Goal: Task Accomplishment & Management: Complete application form

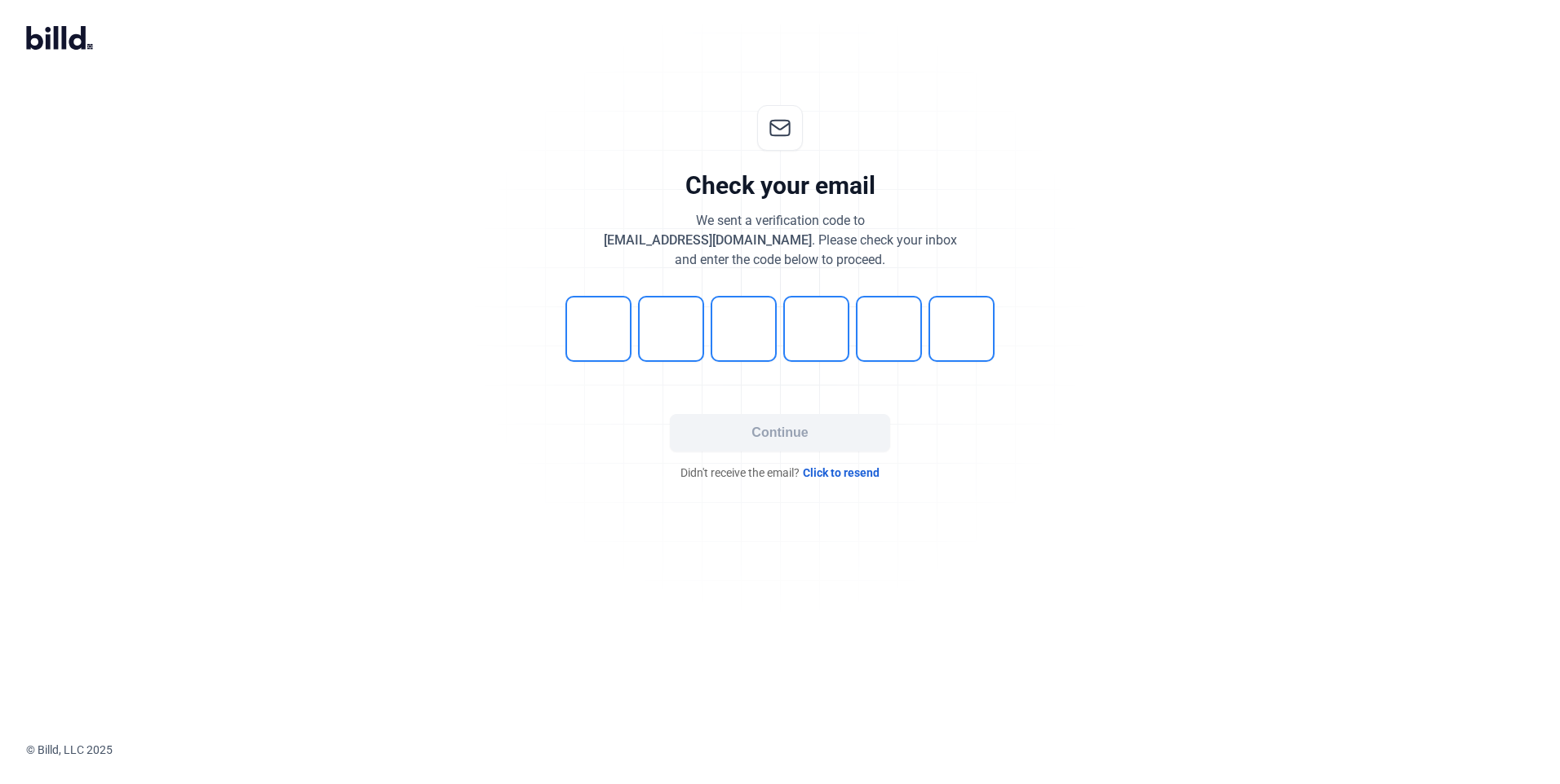
click at [388, 4] on span "Click to resend" at bounding box center [841, 473] width 77 height 17
click at [844, 470] on span "Click to resend" at bounding box center [841, 473] width 77 height 17
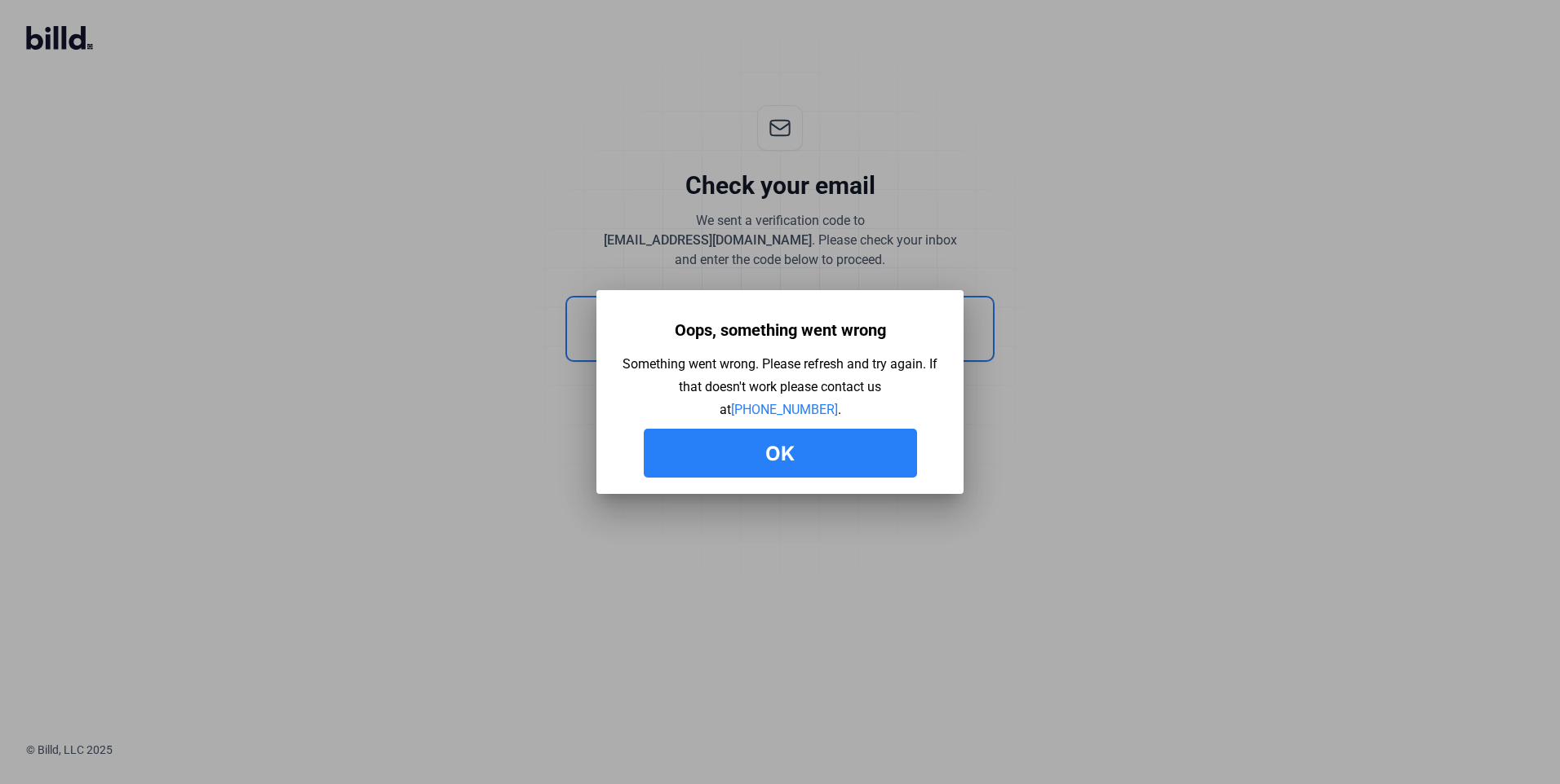
click at [789, 455] on button "Ok" at bounding box center [780, 453] width 273 height 49
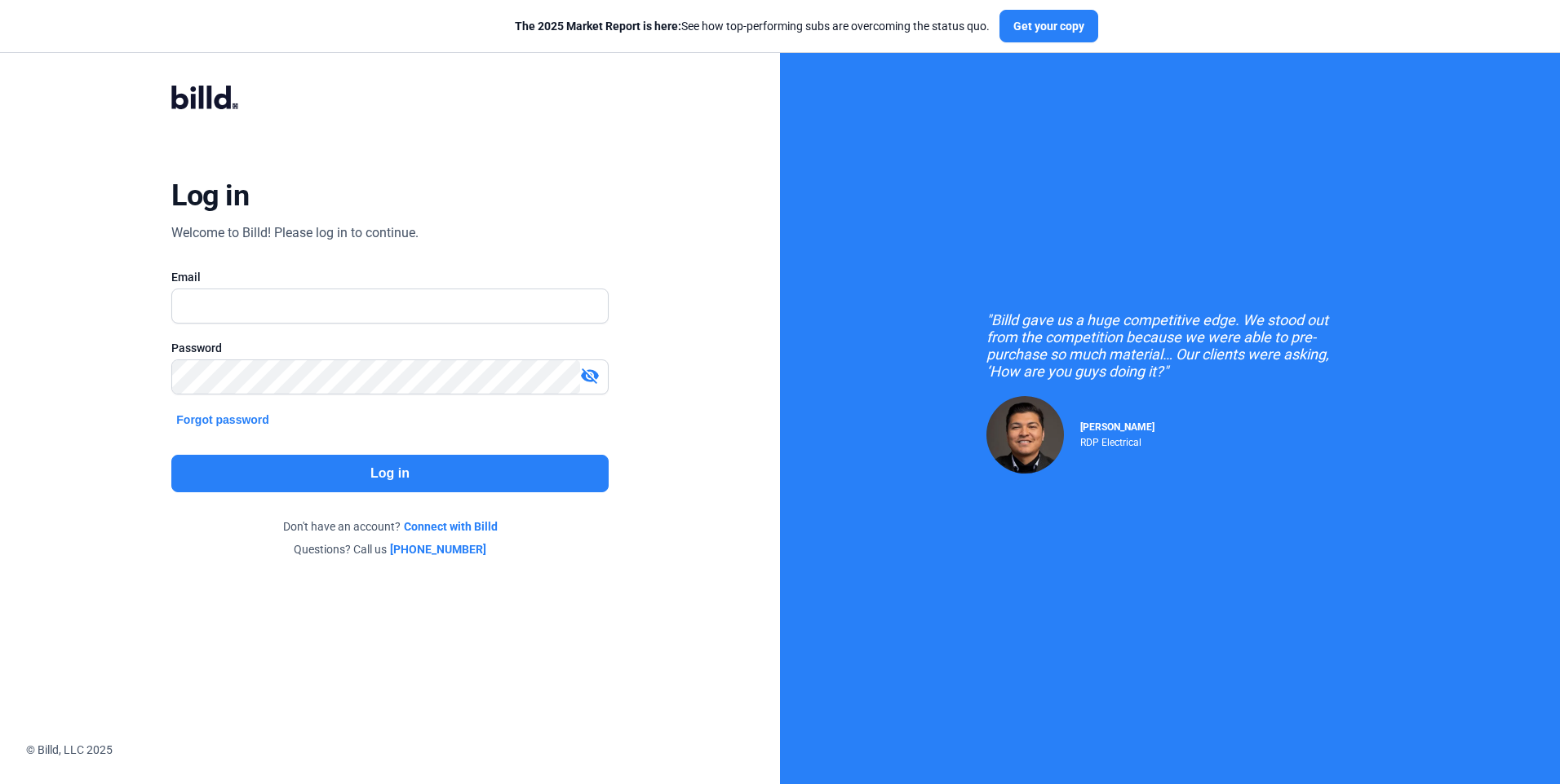
click at [245, 420] on button "Forgot password" at bounding box center [222, 419] width 102 height 18
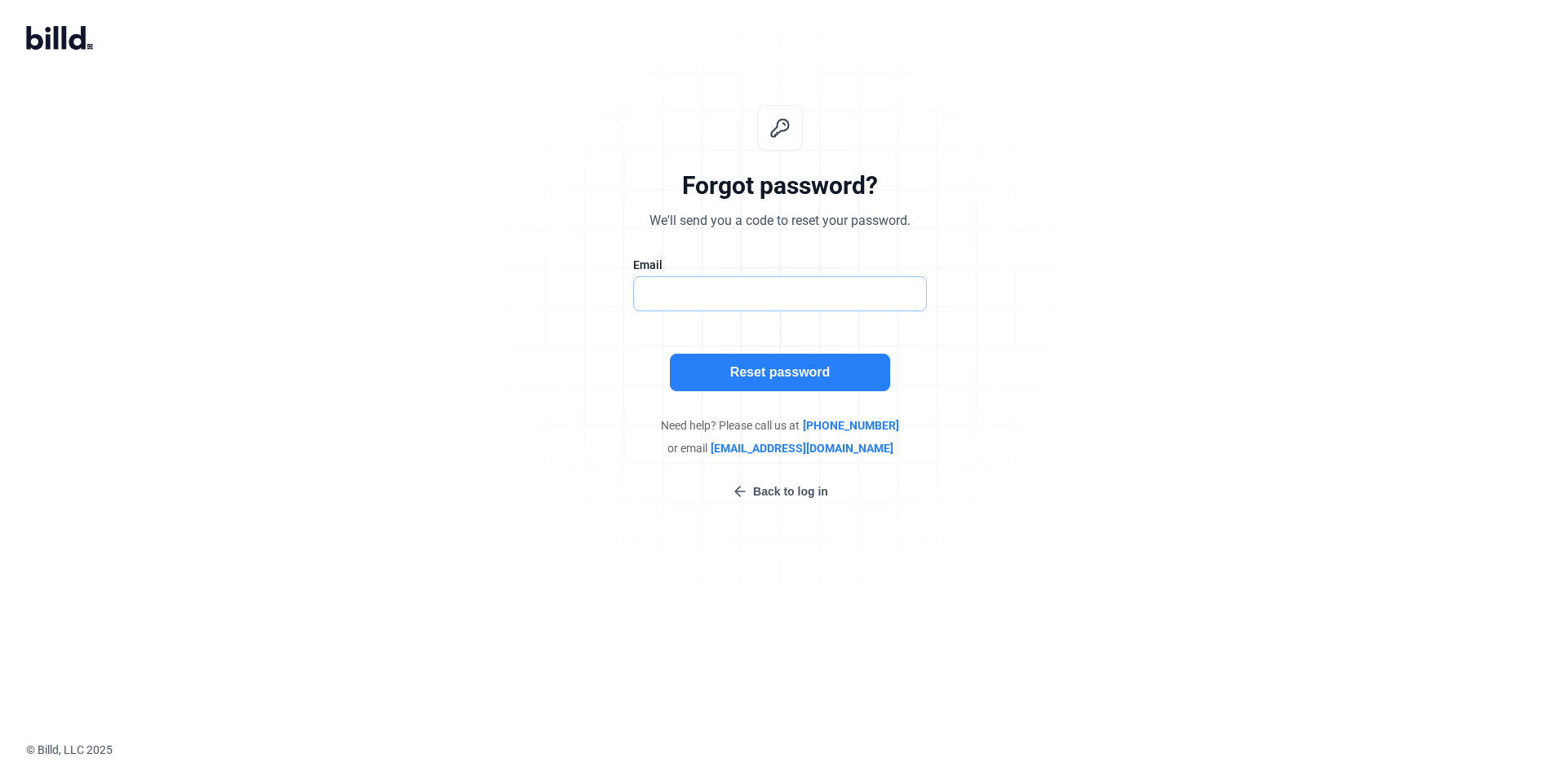
click at [677, 301] on input "text" at bounding box center [780, 294] width 292 height 33
type input "[EMAIL_ADDRESS][DOMAIN_NAME]"
click at [773, 373] on button "Reset password" at bounding box center [780, 372] width 220 height 37
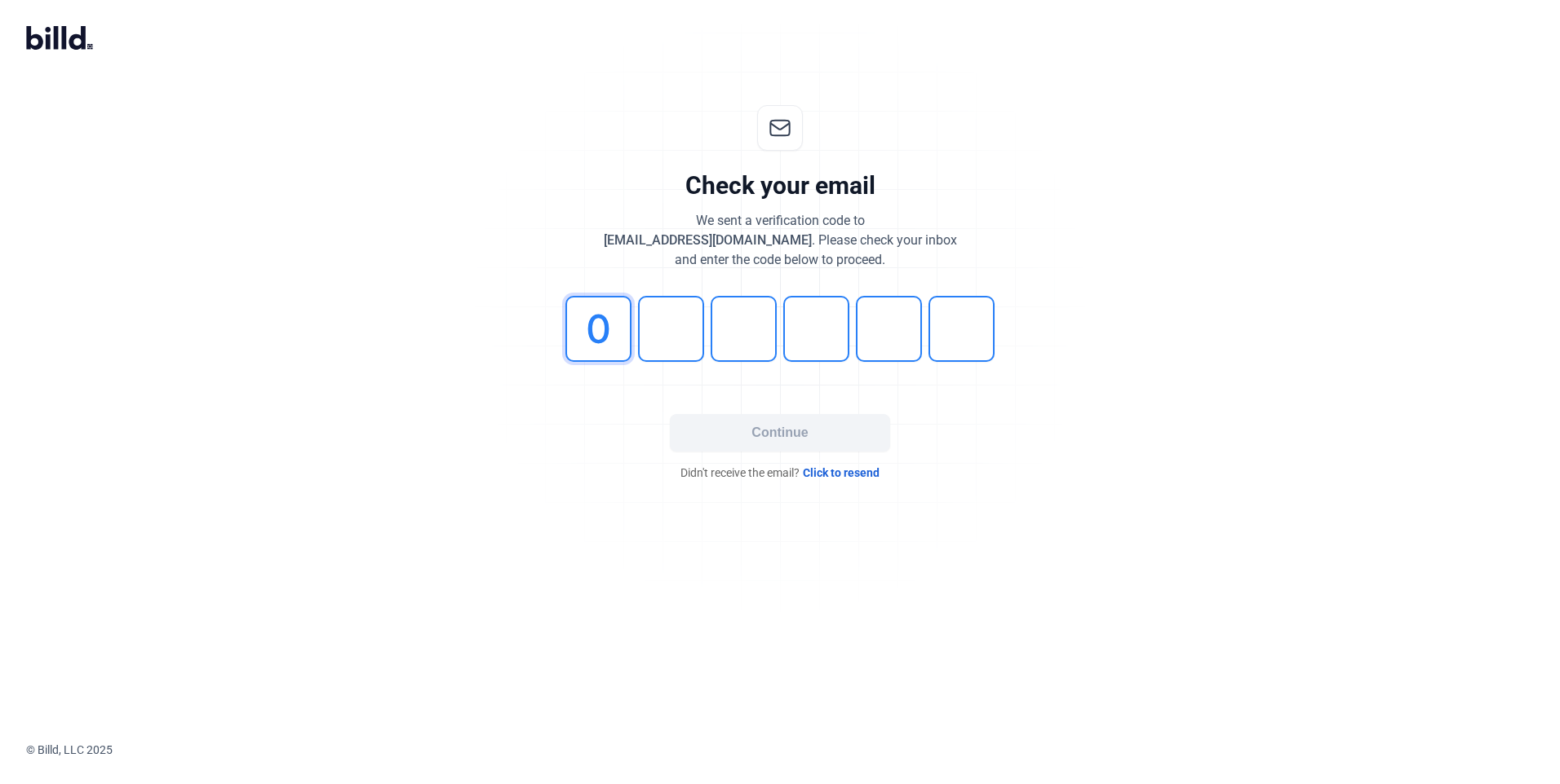
type input "0"
type input "5"
type input "3"
type input "5"
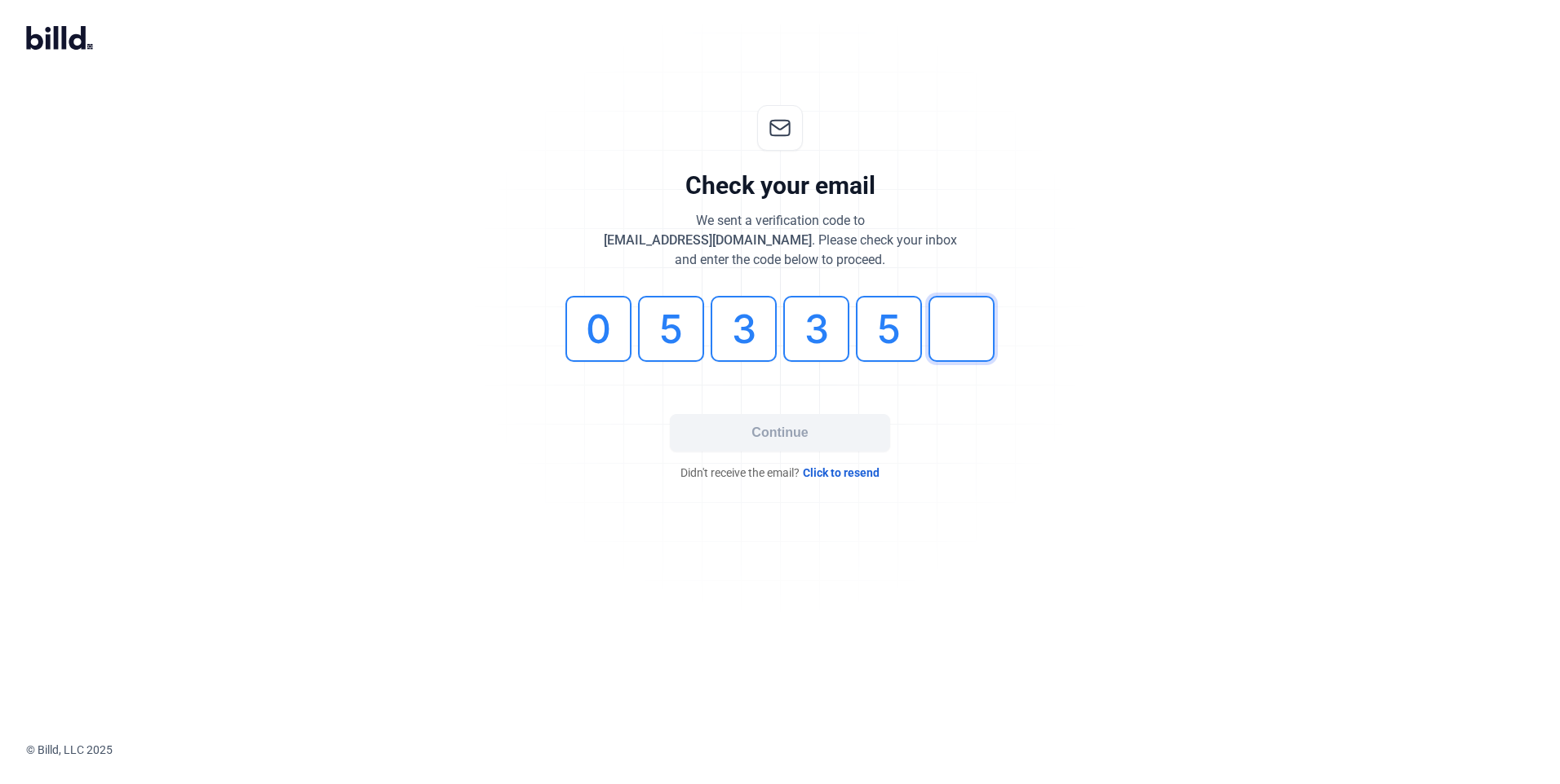
type input "4"
click at [718, 430] on button "Continue" at bounding box center [780, 433] width 220 height 37
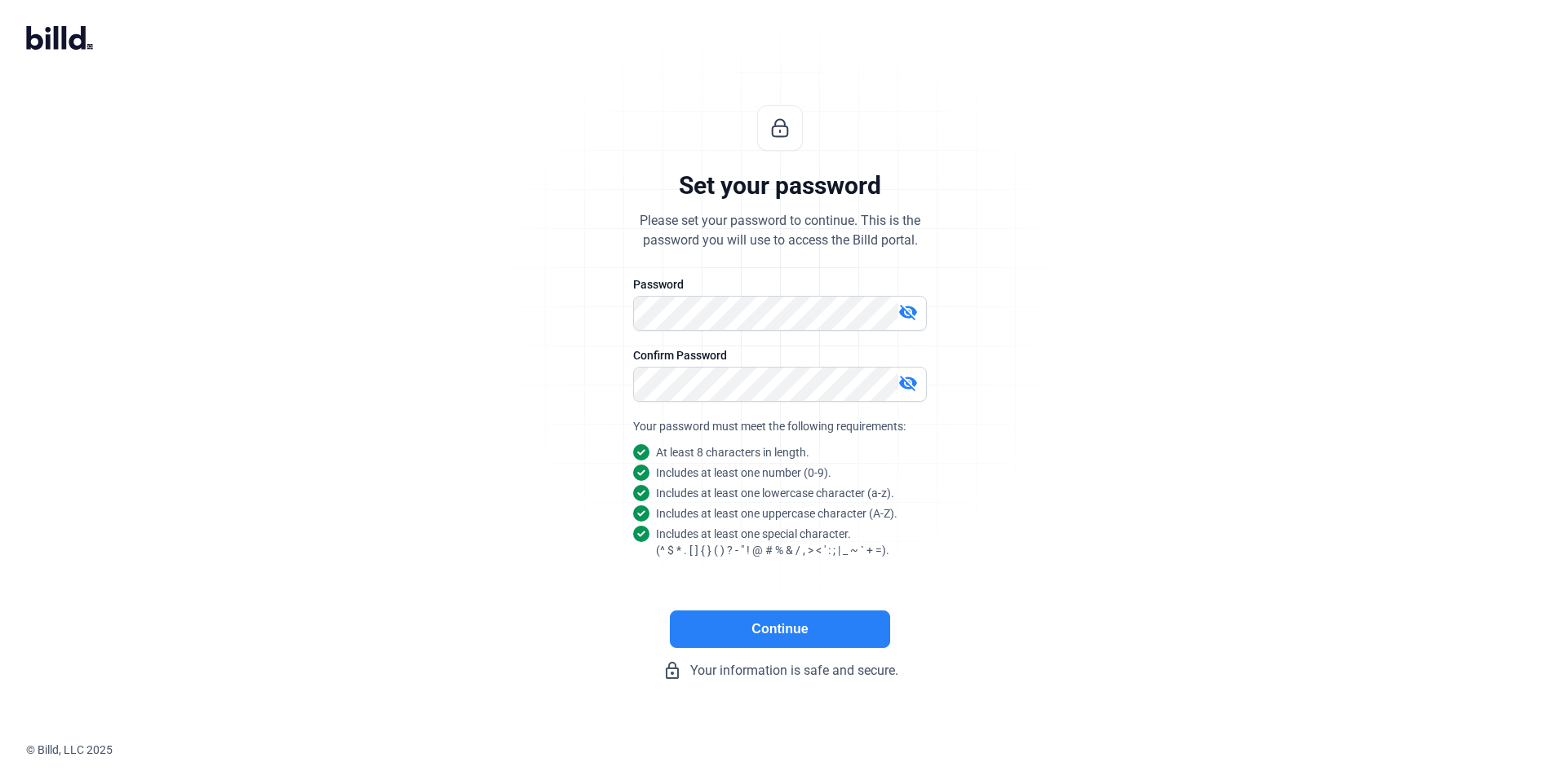
click at [818, 624] on button "Continue" at bounding box center [780, 629] width 220 height 37
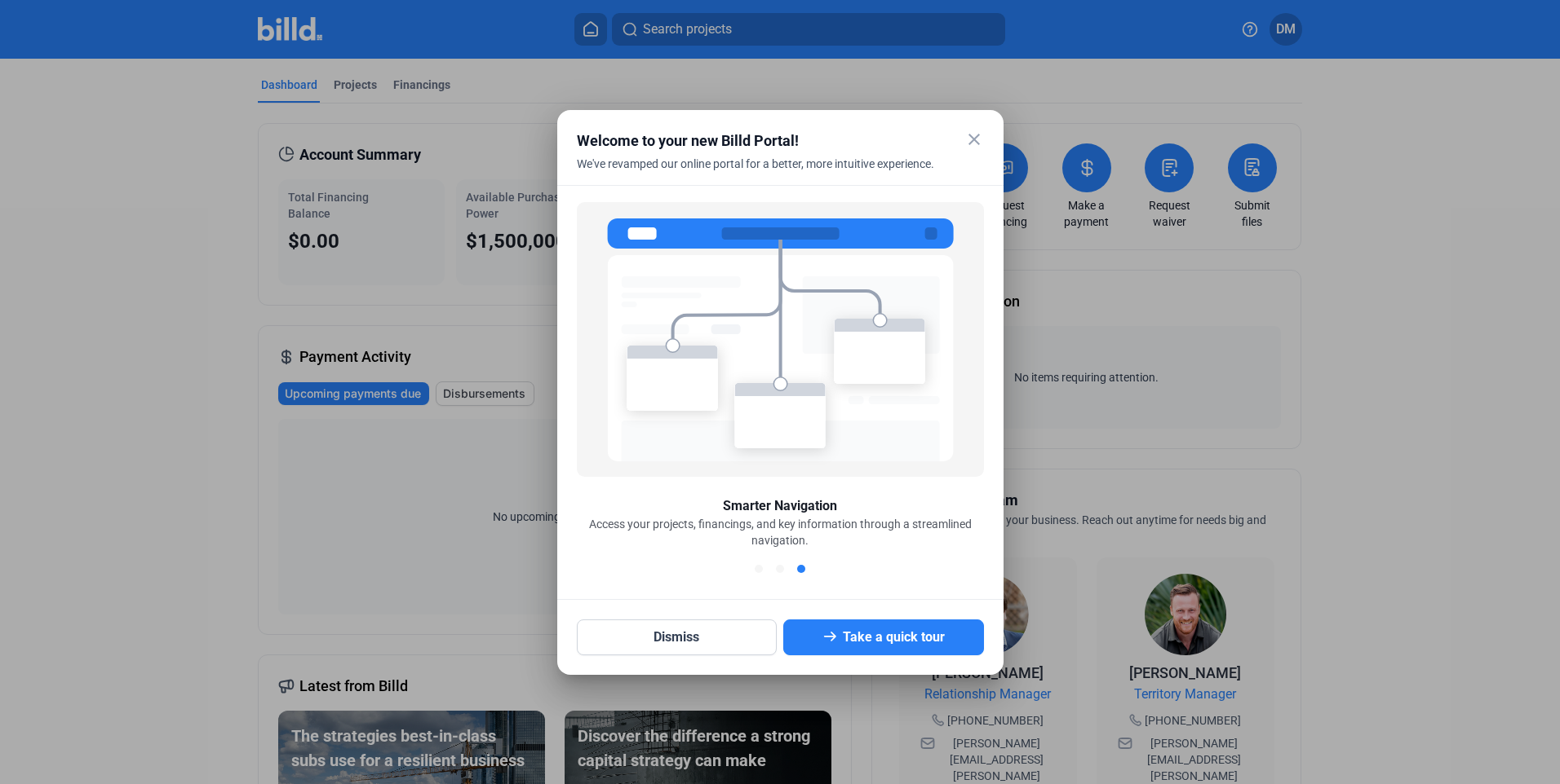
click at [979, 139] on mat-icon "close" at bounding box center [974, 139] width 20 height 20
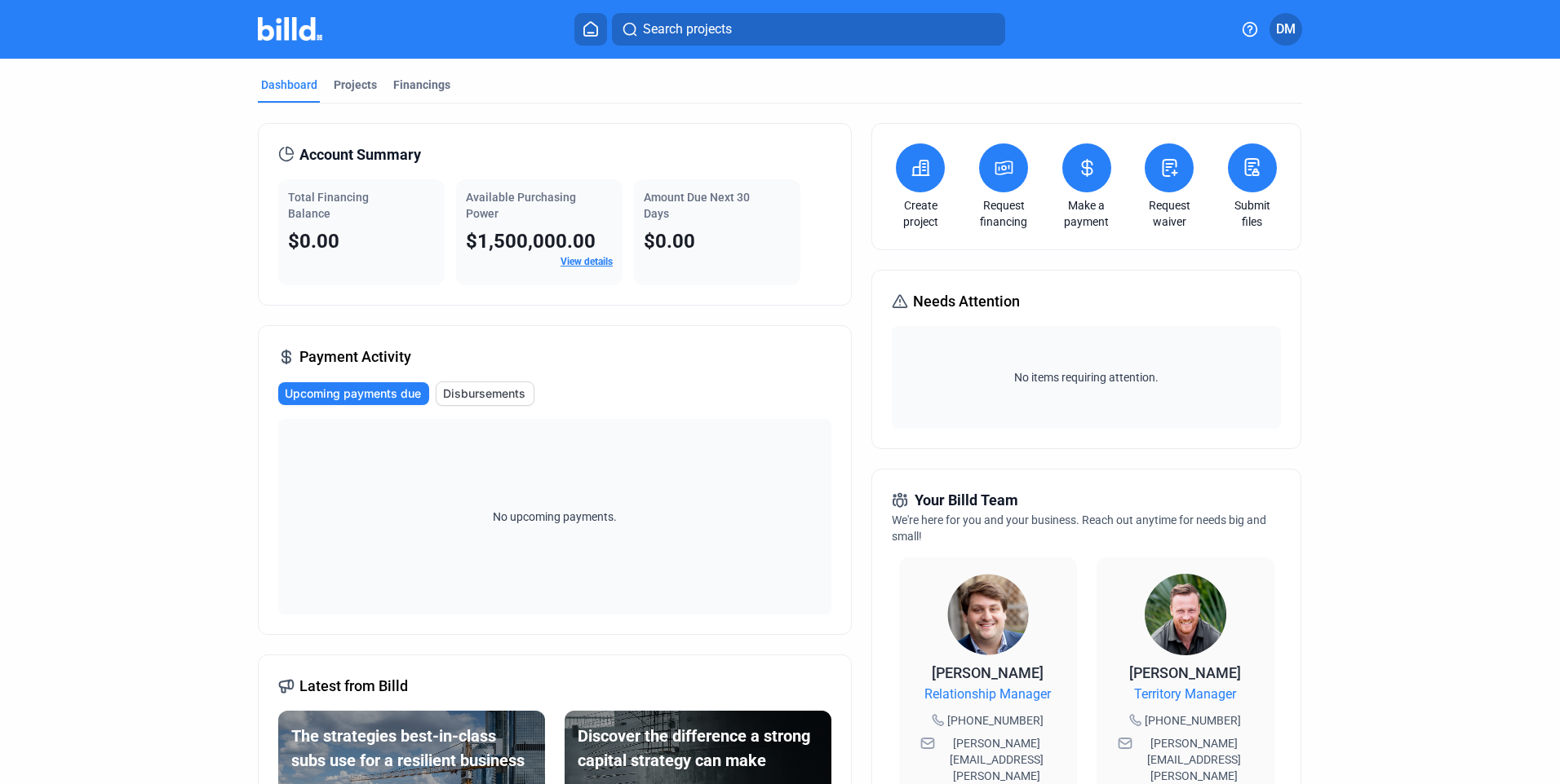
click at [1511, 312] on div "Dashboard Projects Financings Account Summary Total Financing Balance $0.00 Ava…" at bounding box center [780, 622] width 1560 height 1127
click at [1172, 183] on button at bounding box center [1169, 168] width 49 height 49
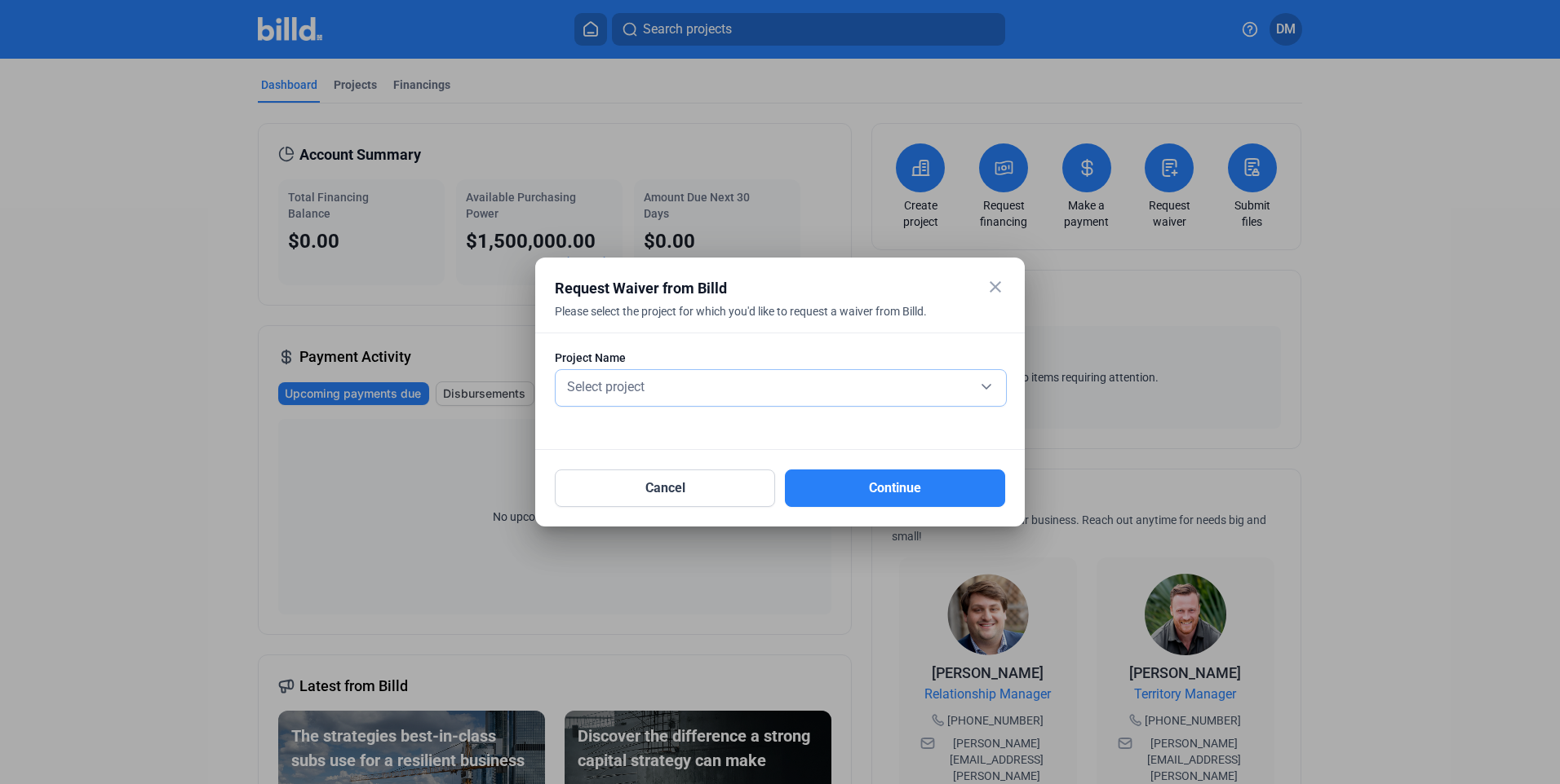
click at [746, 390] on div "Select project" at bounding box center [780, 385] width 434 height 22
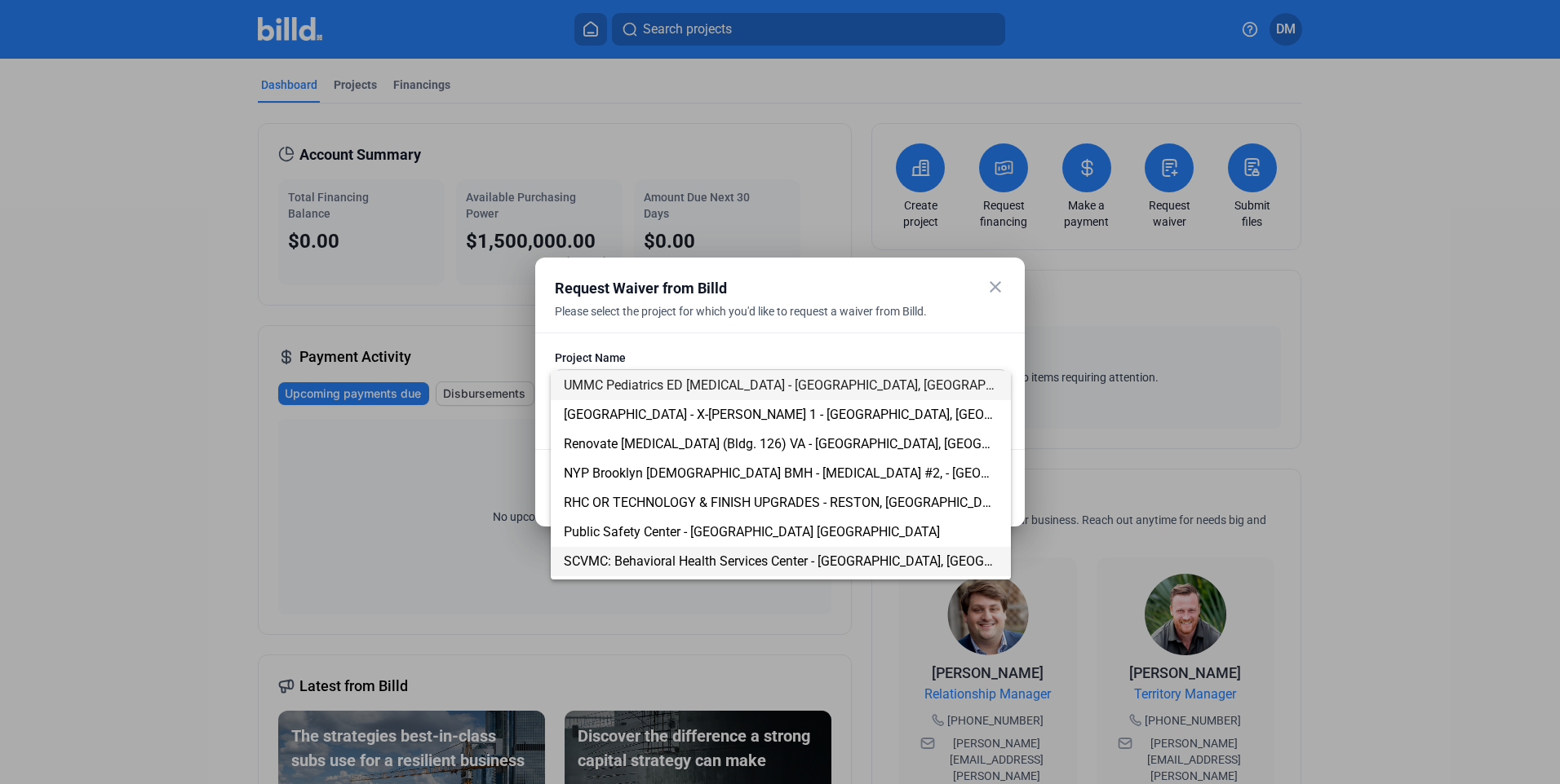
click at [728, 556] on span "SCVMC: Behavioral Health Services Center - [GEOGRAPHIC_DATA], [GEOGRAPHIC_DATA]" at bounding box center [817, 562] width 505 height 16
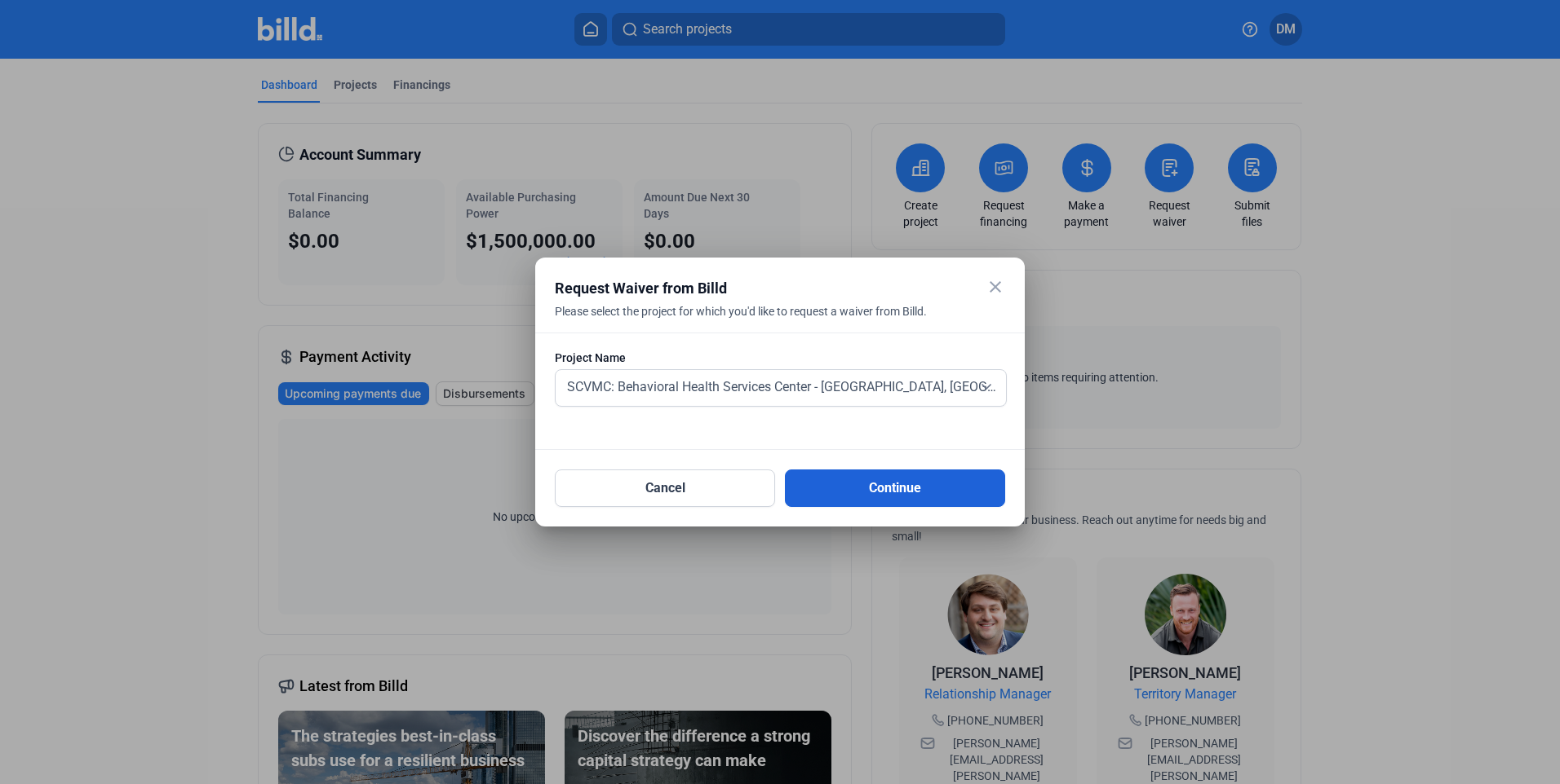
click at [896, 490] on button "Continue" at bounding box center [895, 489] width 220 height 37
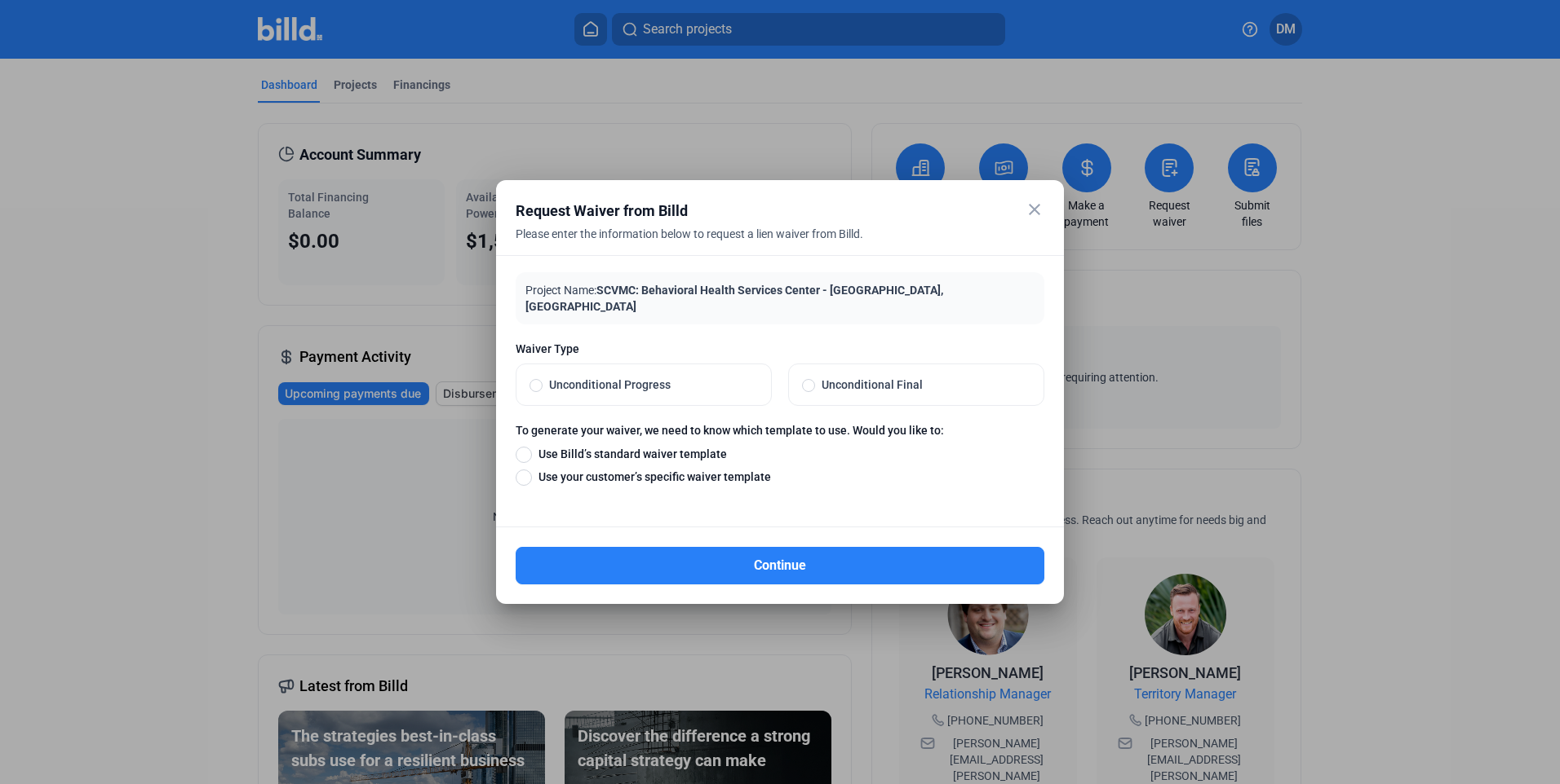
click at [535, 379] on span at bounding box center [536, 385] width 13 height 13
click at [535, 377] on input "Unconditional Progress" at bounding box center [536, 384] width 13 height 15
radio input "true"
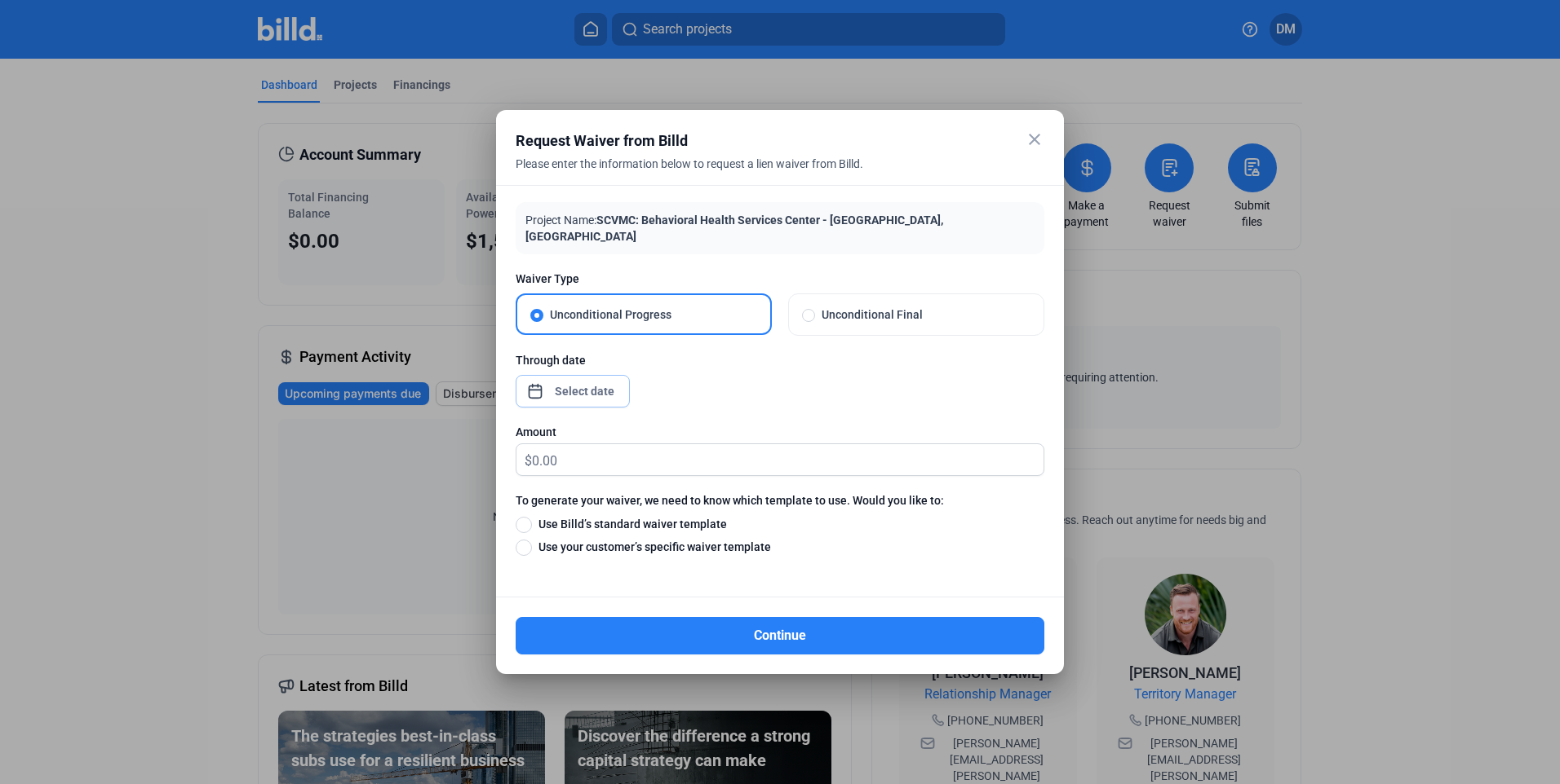
click at [575, 382] on div "close Request Waiver from Billd Please enter the information below to request a…" at bounding box center [780, 392] width 1560 height 784
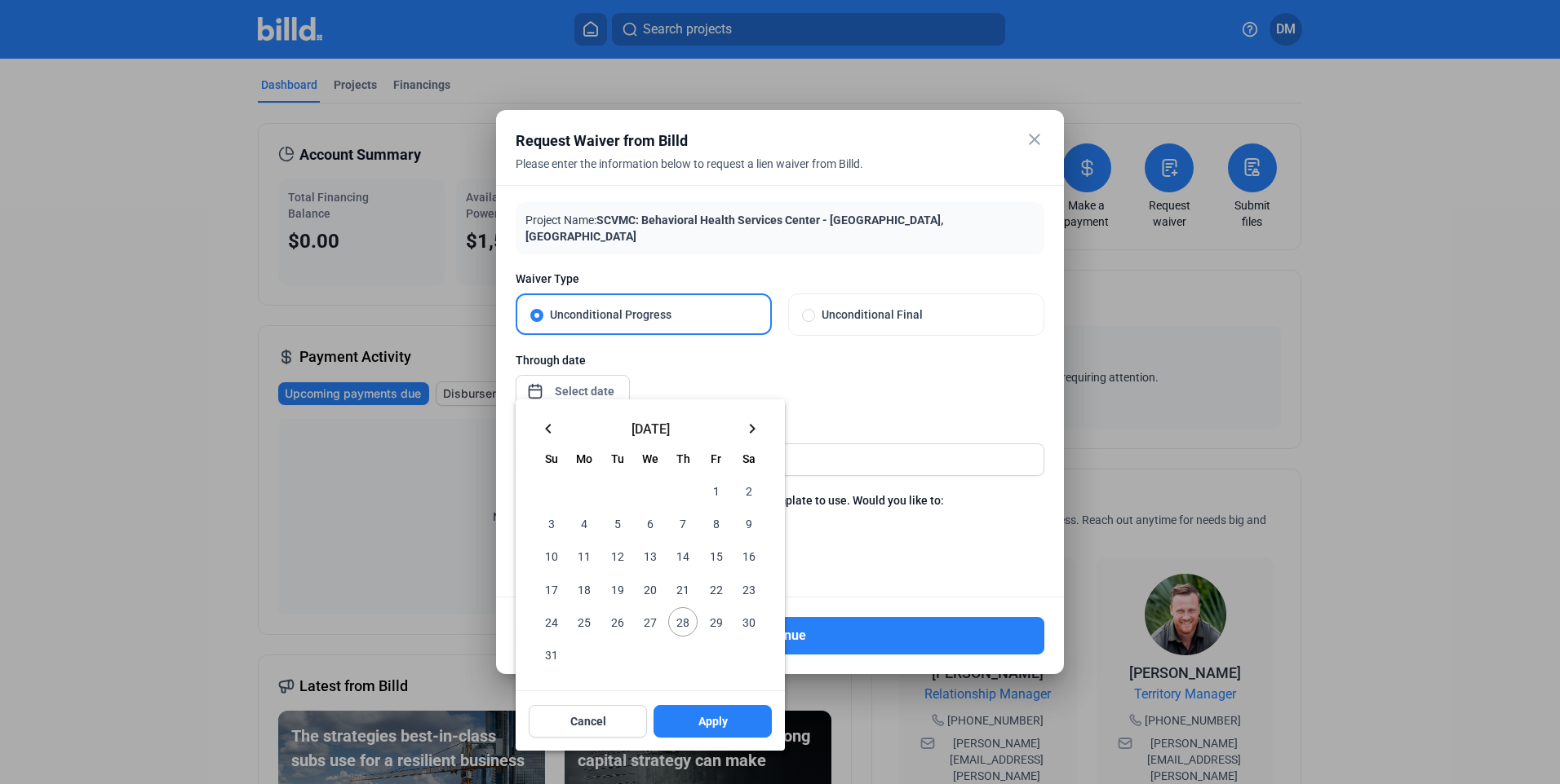
click at [550, 654] on span "31" at bounding box center [551, 654] width 29 height 29
click at [715, 729] on span "Apply" at bounding box center [713, 722] width 29 height 17
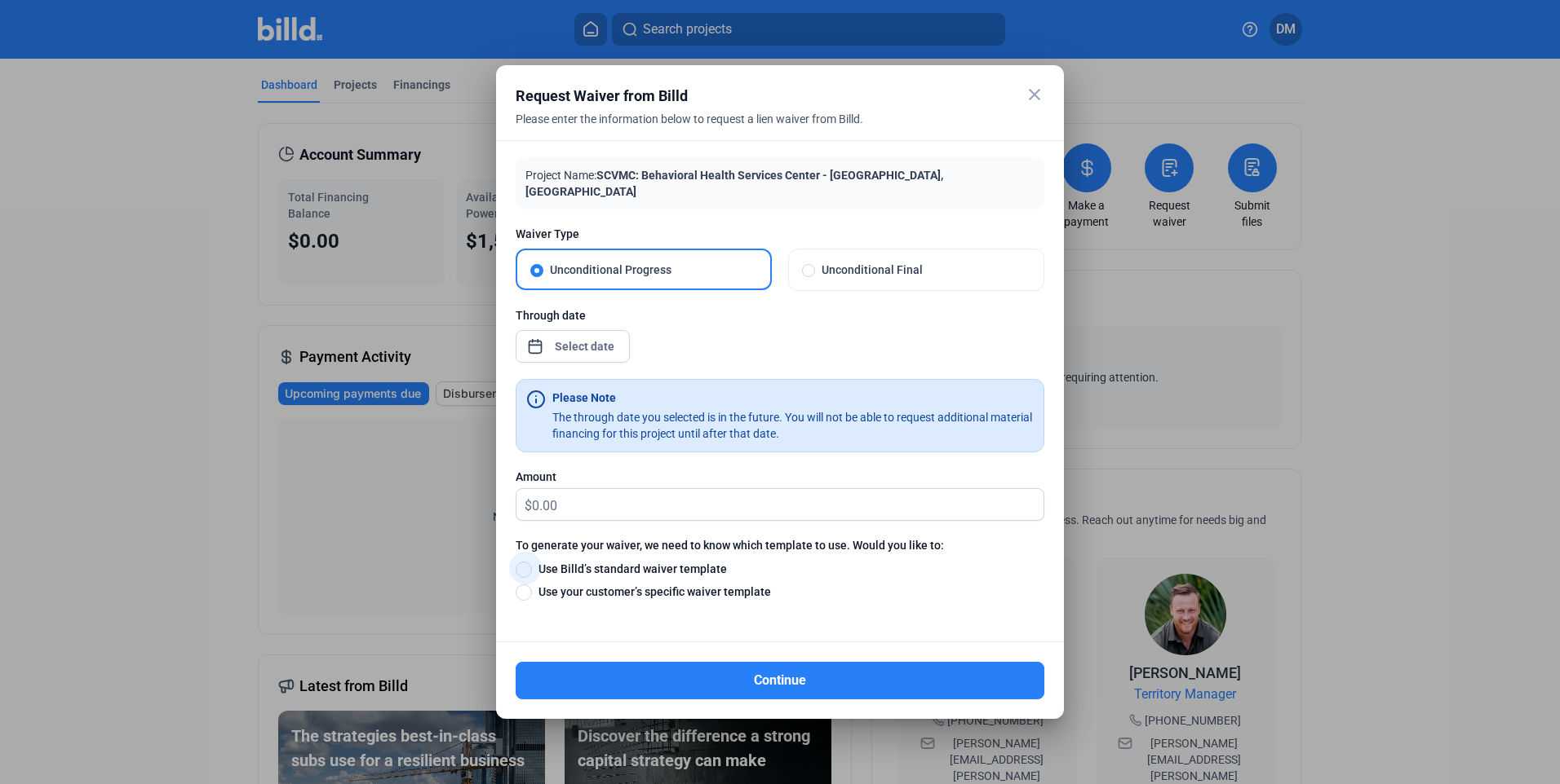
click at [525, 562] on span at bounding box center [523, 569] width 17 height 17
click at [525, 560] on input "Use Billd’s standard waiver template" at bounding box center [523, 568] width 17 height 18
radio input "true"
click at [598, 342] on div "close Request Waiver from Billd Please enter the information below to request a…" at bounding box center [780, 392] width 1560 height 784
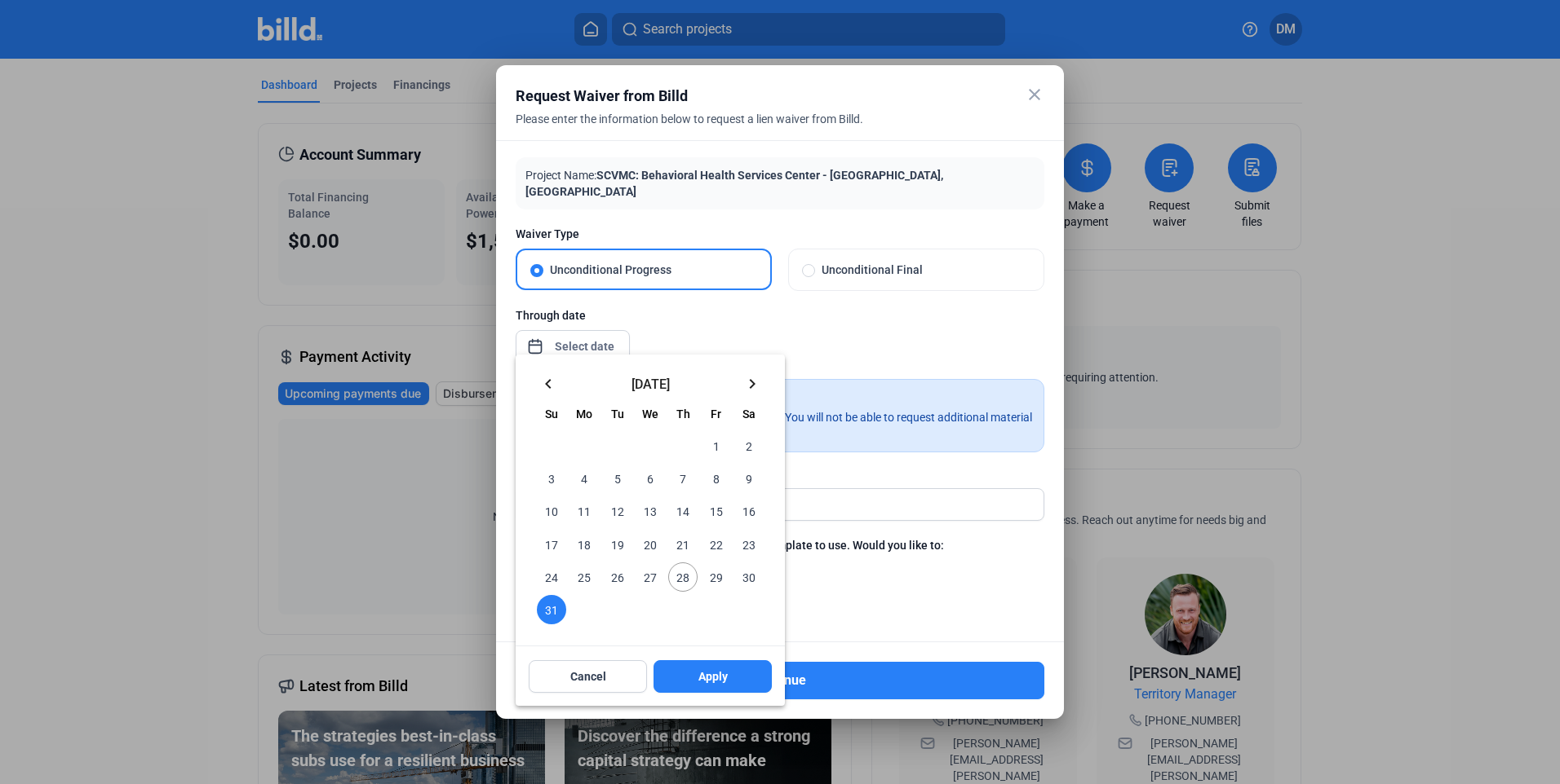
click at [550, 390] on mat-icon "keyboard_arrow_left" at bounding box center [548, 384] width 20 height 20
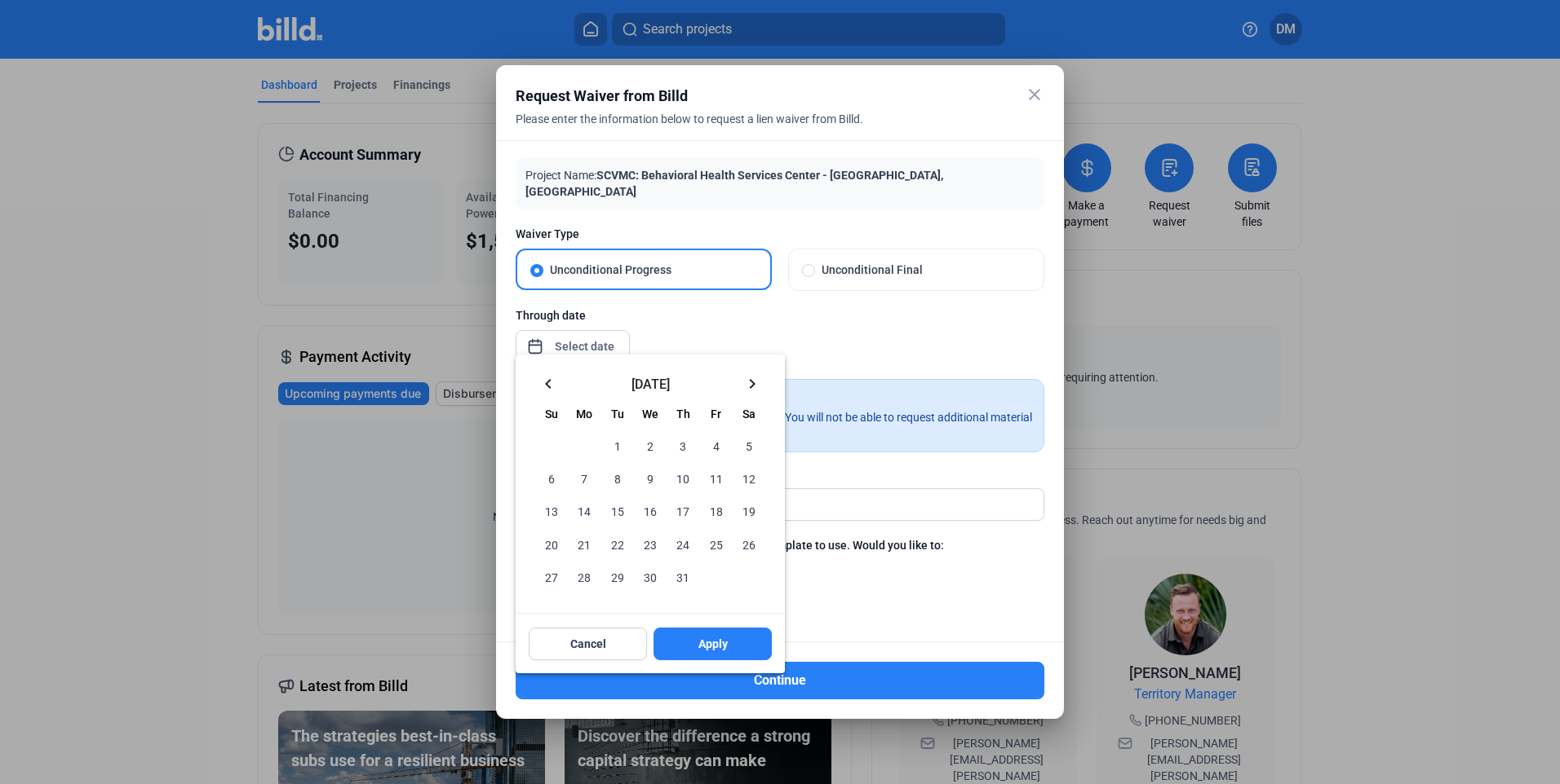
click at [679, 578] on span "31" at bounding box center [683, 577] width 29 height 29
click at [697, 643] on button "Apply" at bounding box center [712, 644] width 118 height 32
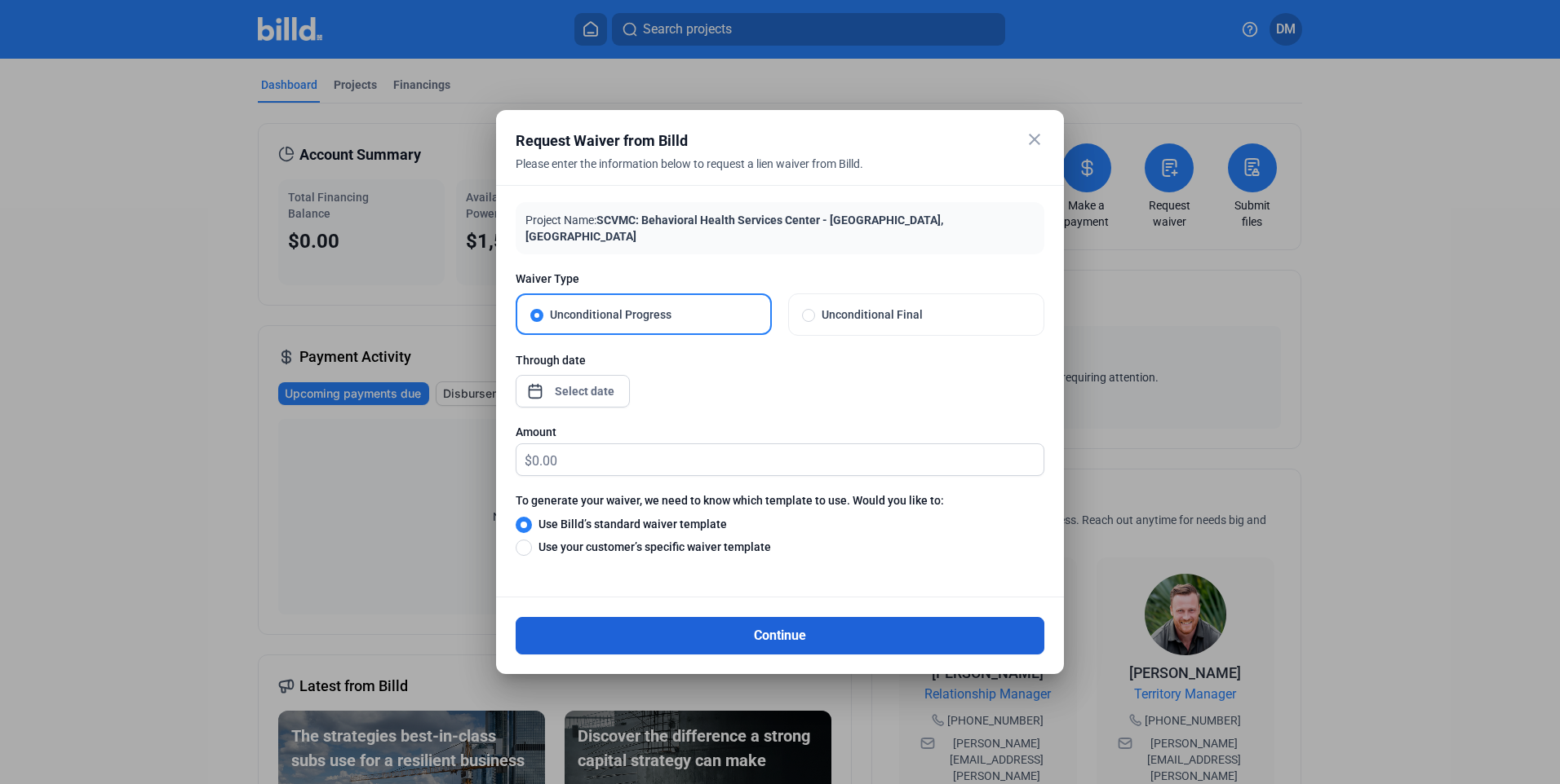
click at [754, 627] on button "Continue" at bounding box center [780, 636] width 529 height 37
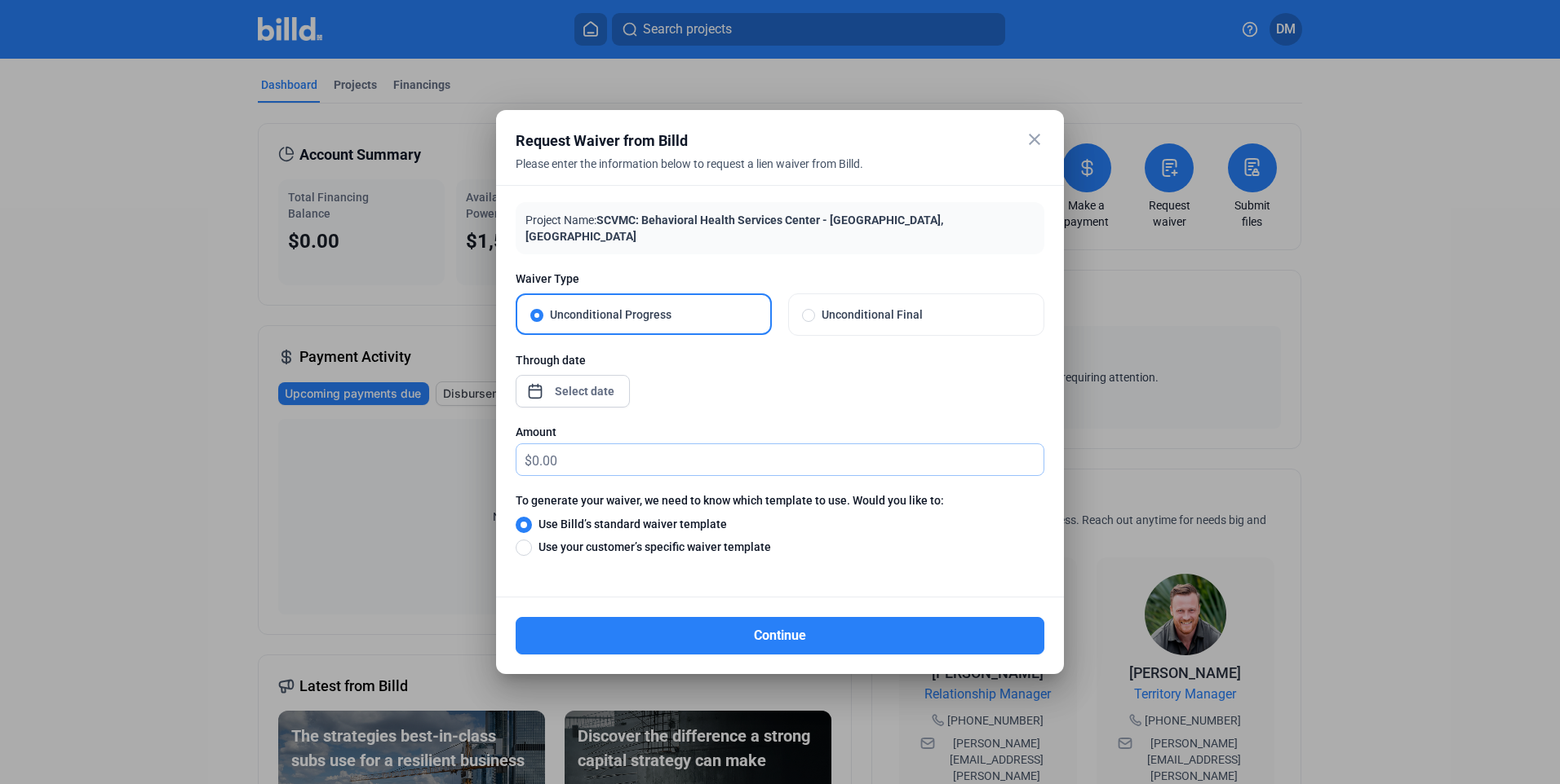
click at [574, 448] on input "text" at bounding box center [787, 460] width 511 height 32
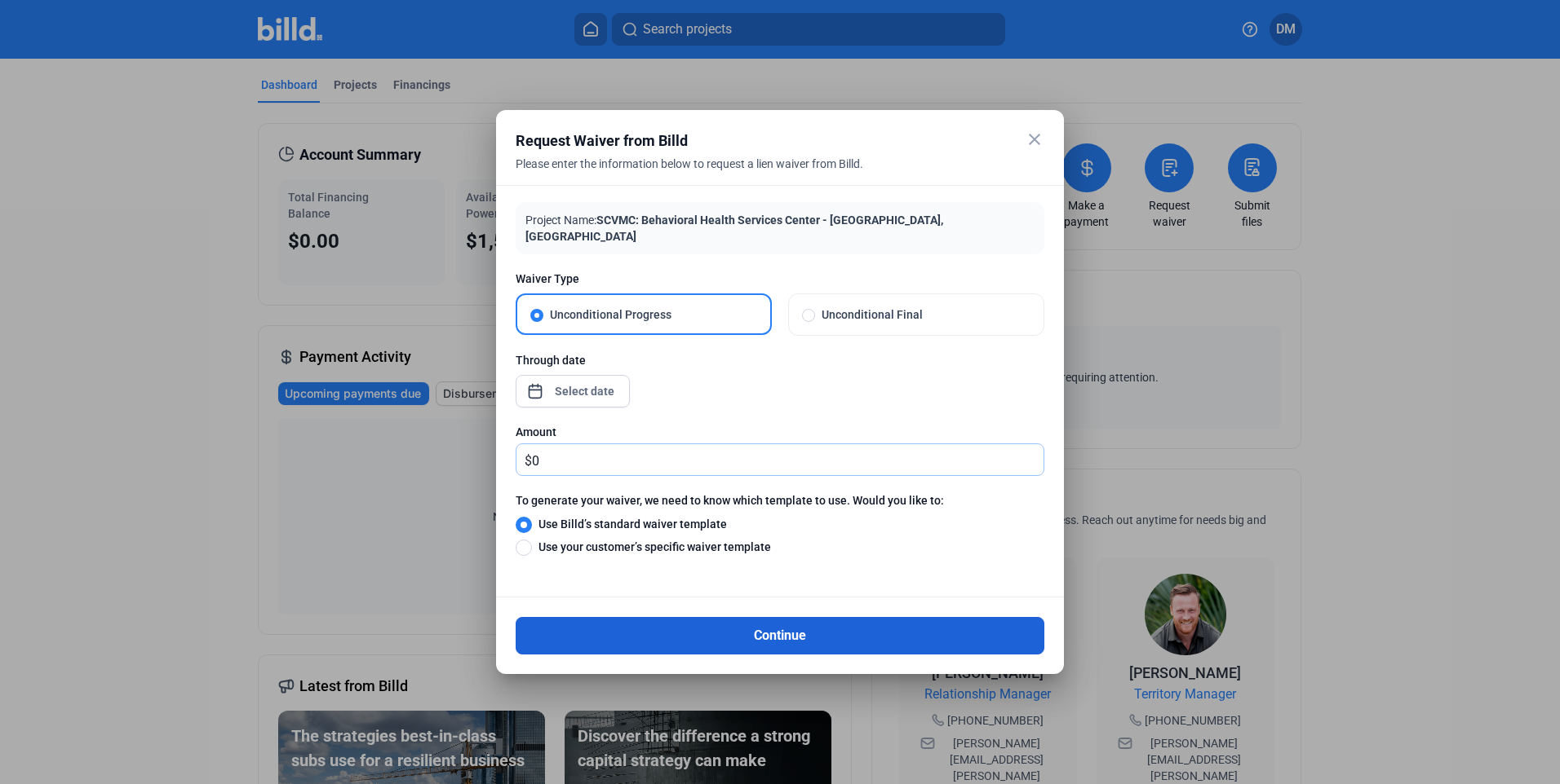
type input "0"
click at [574, 625] on button "Continue" at bounding box center [780, 636] width 529 height 37
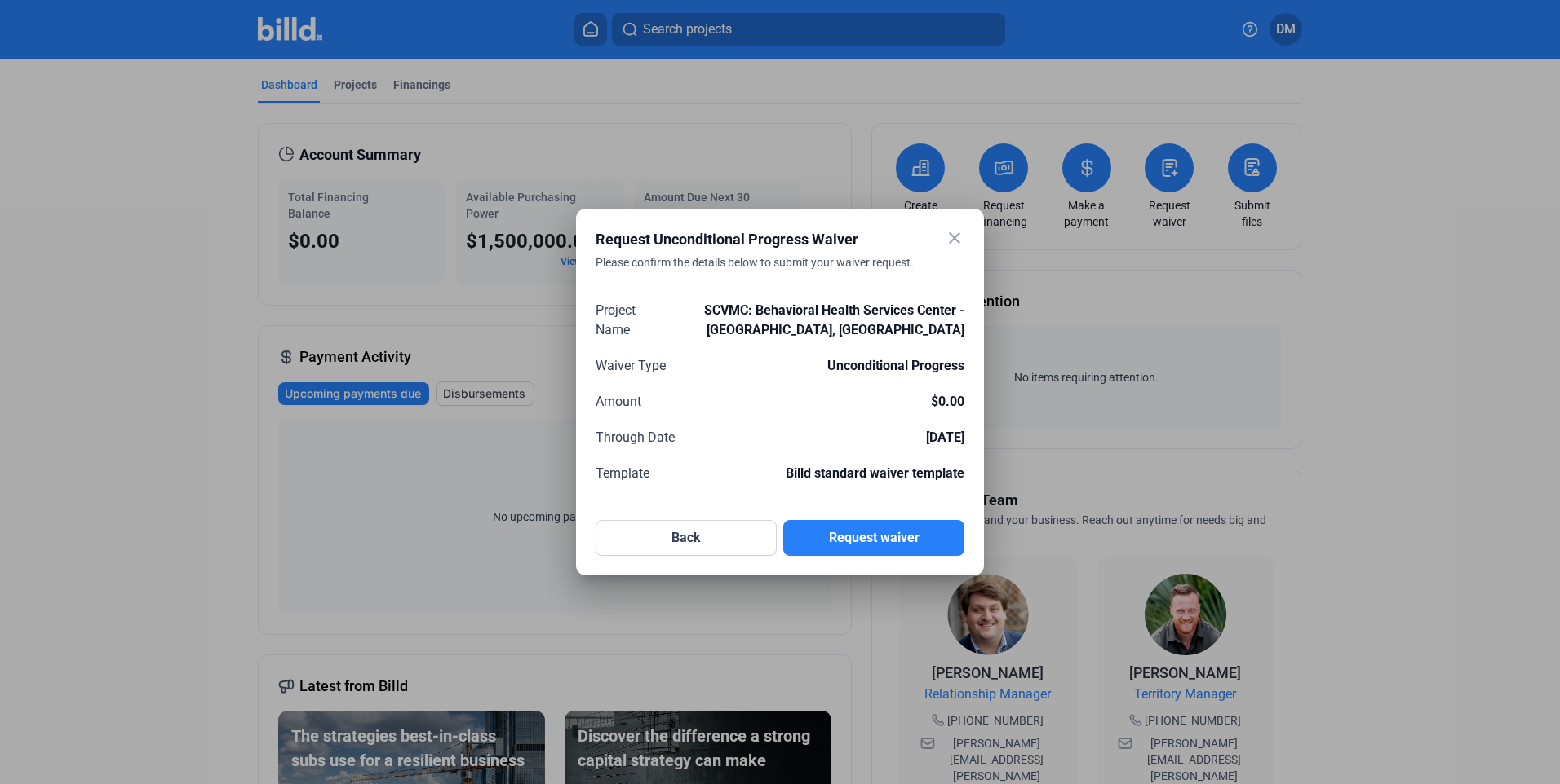
click at [869, 543] on button "Request waiver" at bounding box center [874, 537] width 181 height 36
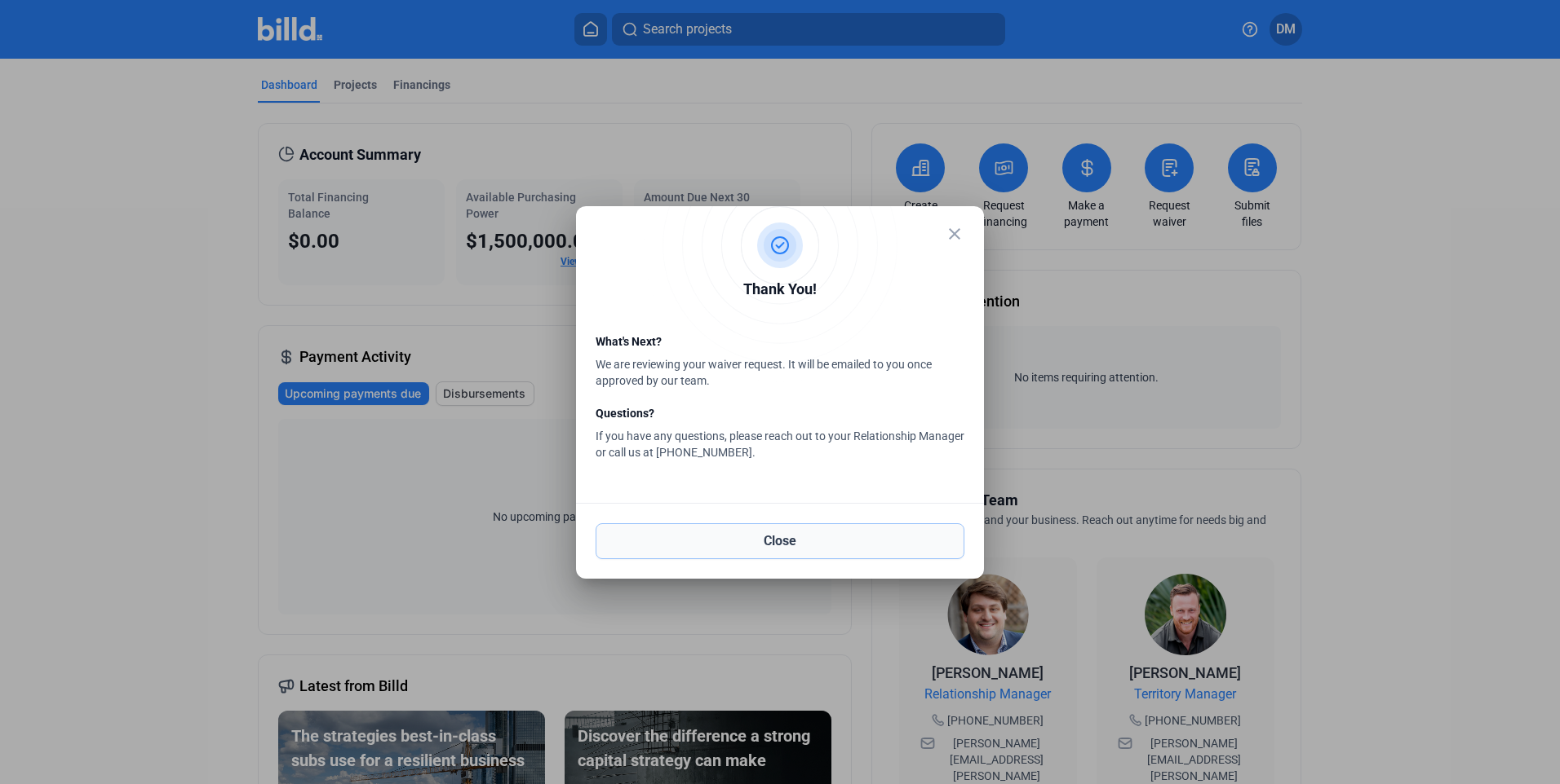
click at [794, 534] on button "Close" at bounding box center [780, 541] width 369 height 36
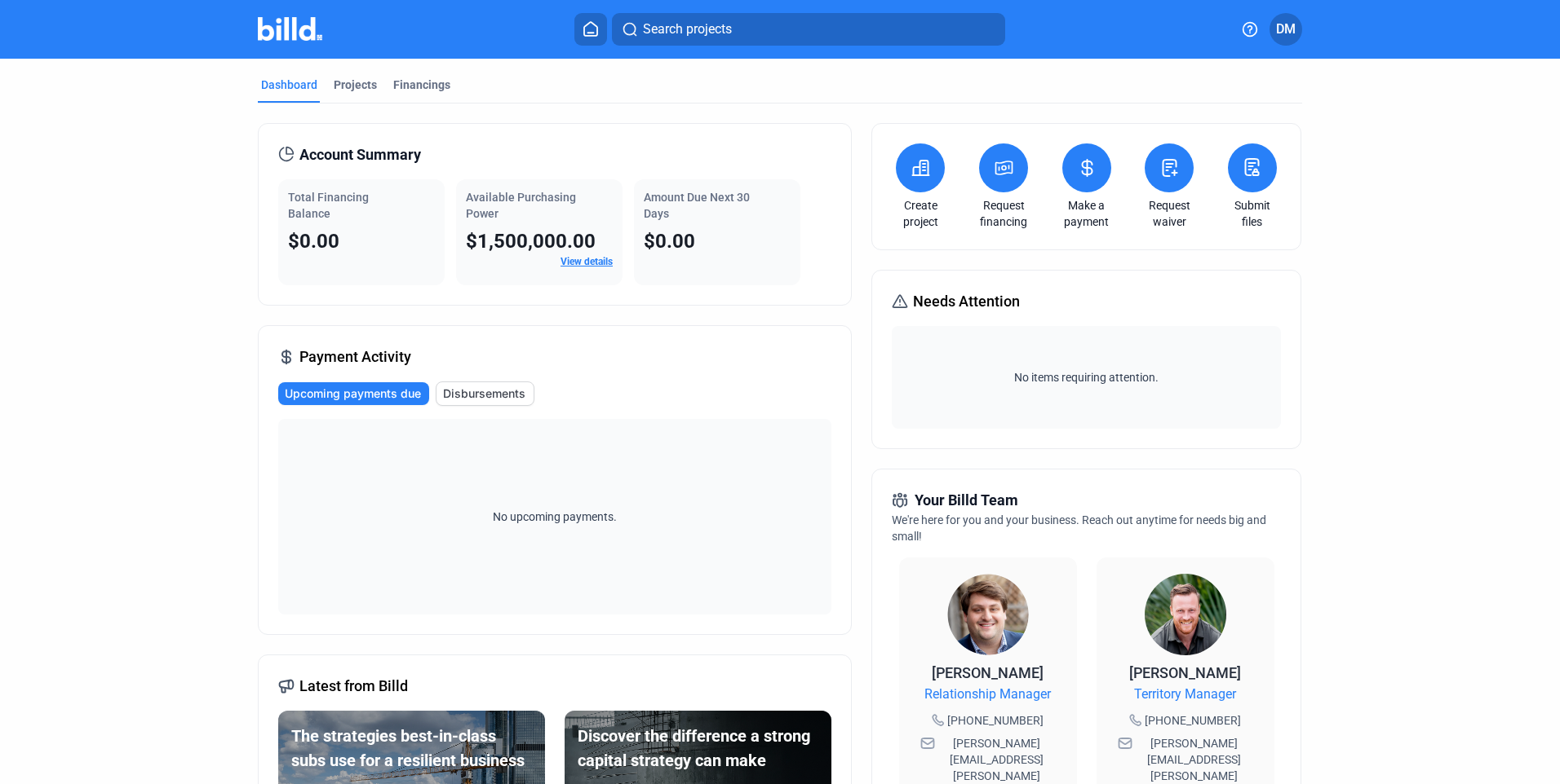
click at [1169, 172] on icon at bounding box center [1170, 168] width 14 height 17
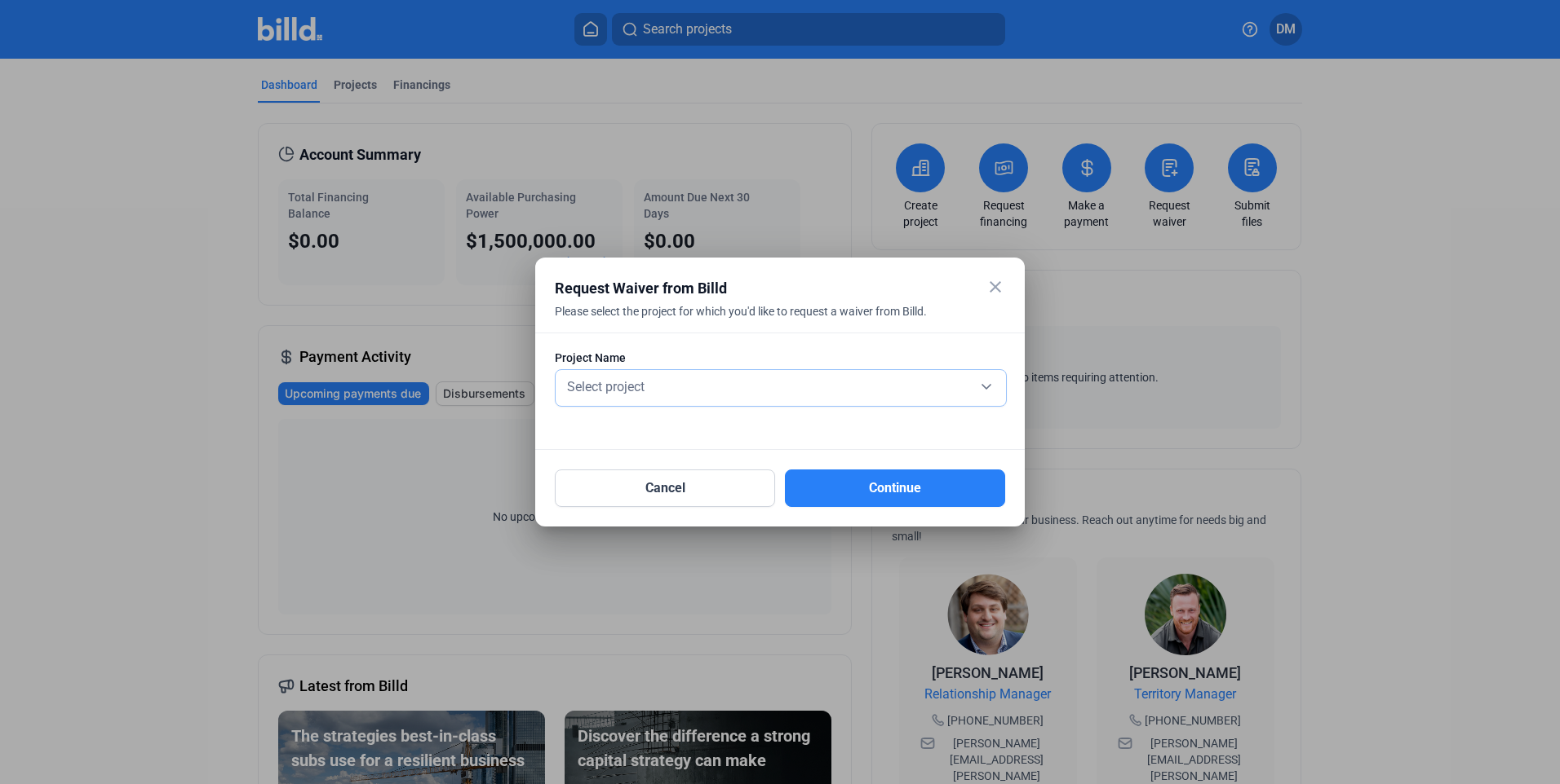
click at [772, 392] on div "Select project" at bounding box center [780, 385] width 434 height 22
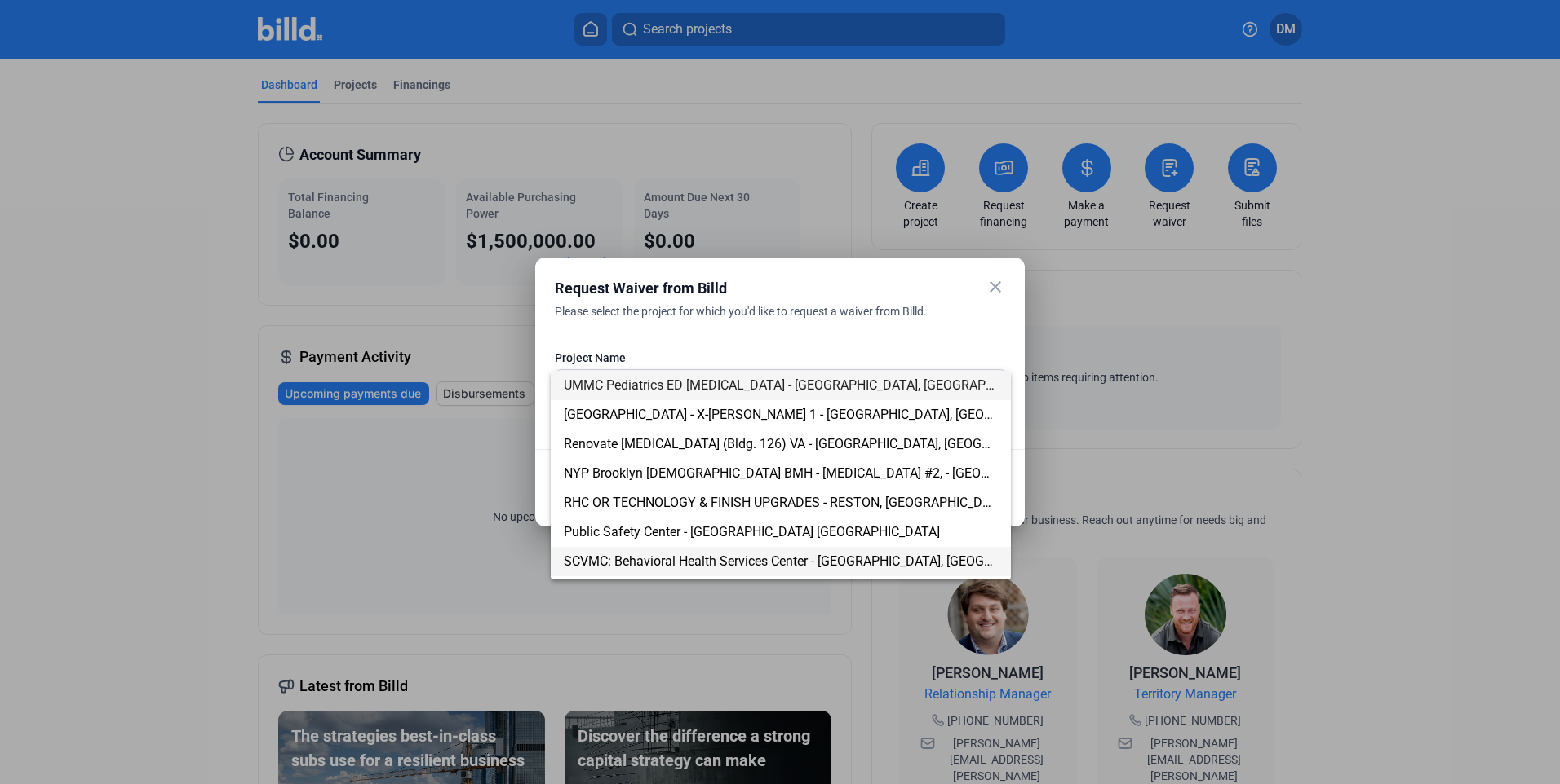
click at [634, 563] on span "SCVMC: Behavioral Health Services Center - [GEOGRAPHIC_DATA], [GEOGRAPHIC_DATA]" at bounding box center [817, 562] width 505 height 16
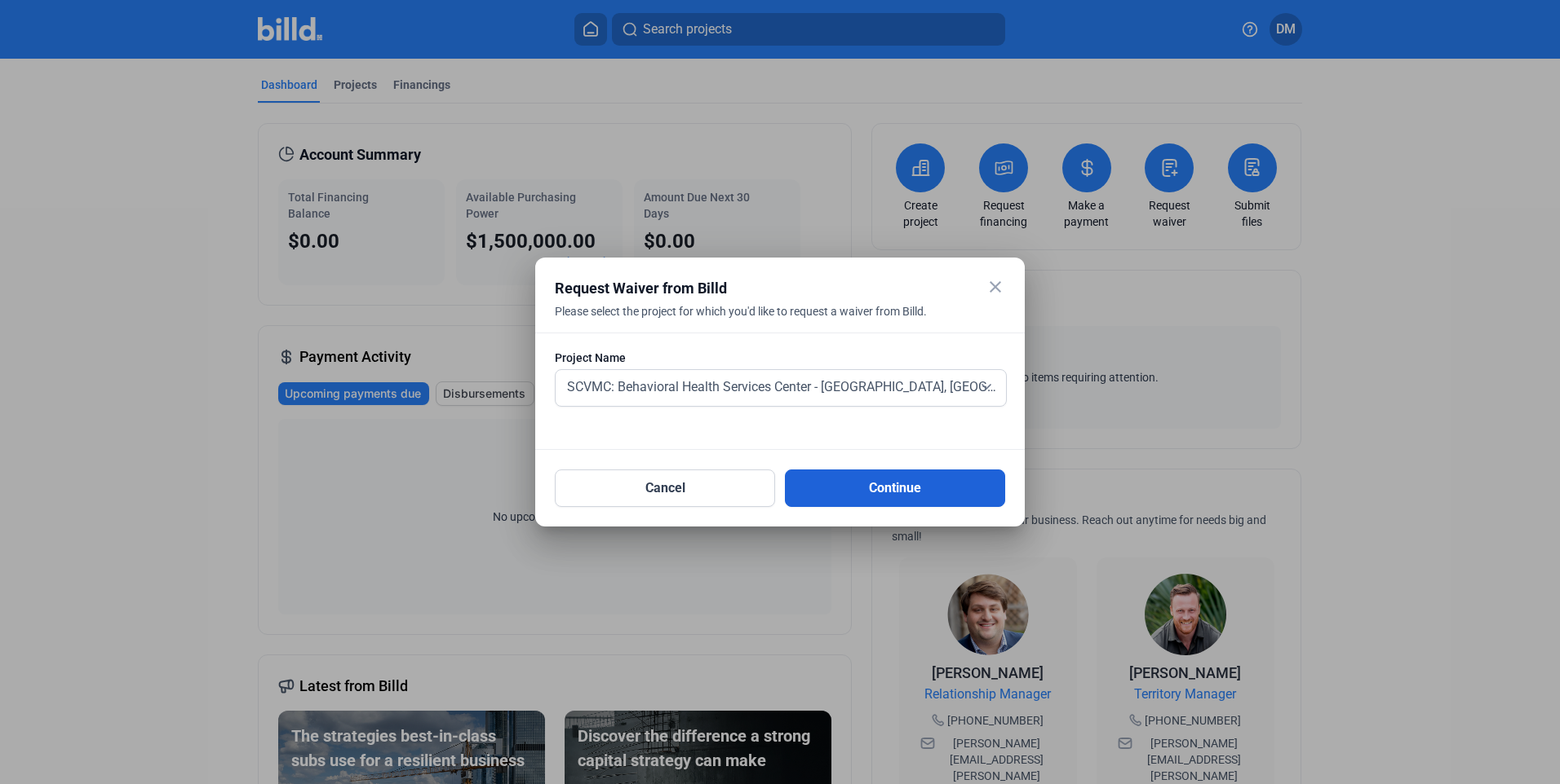
click at [849, 497] on button "Continue" at bounding box center [895, 489] width 220 height 37
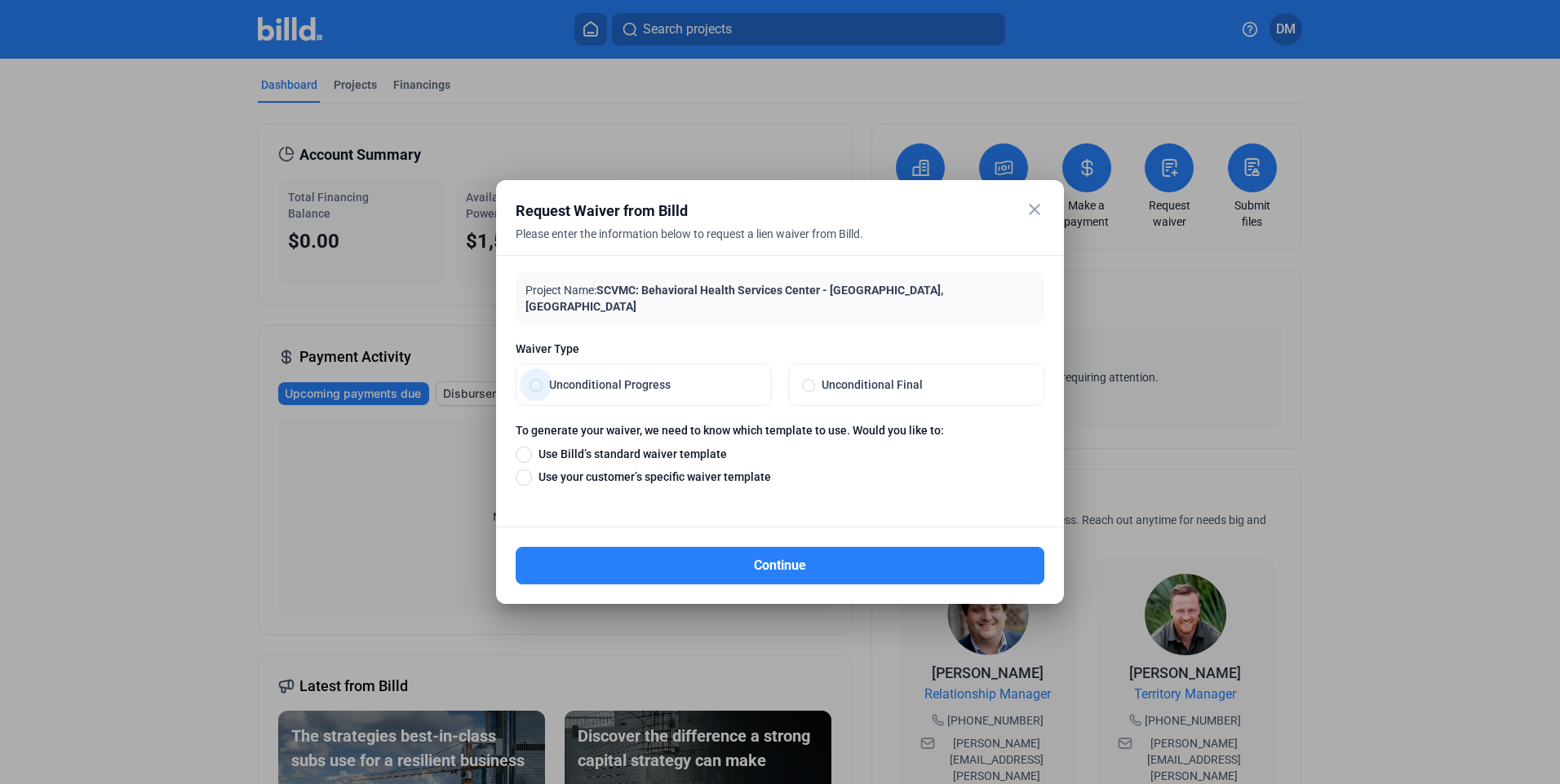
click at [535, 379] on span at bounding box center [536, 385] width 13 height 13
click at [535, 377] on input "Unconditional Progress" at bounding box center [536, 384] width 13 height 15
radio input "true"
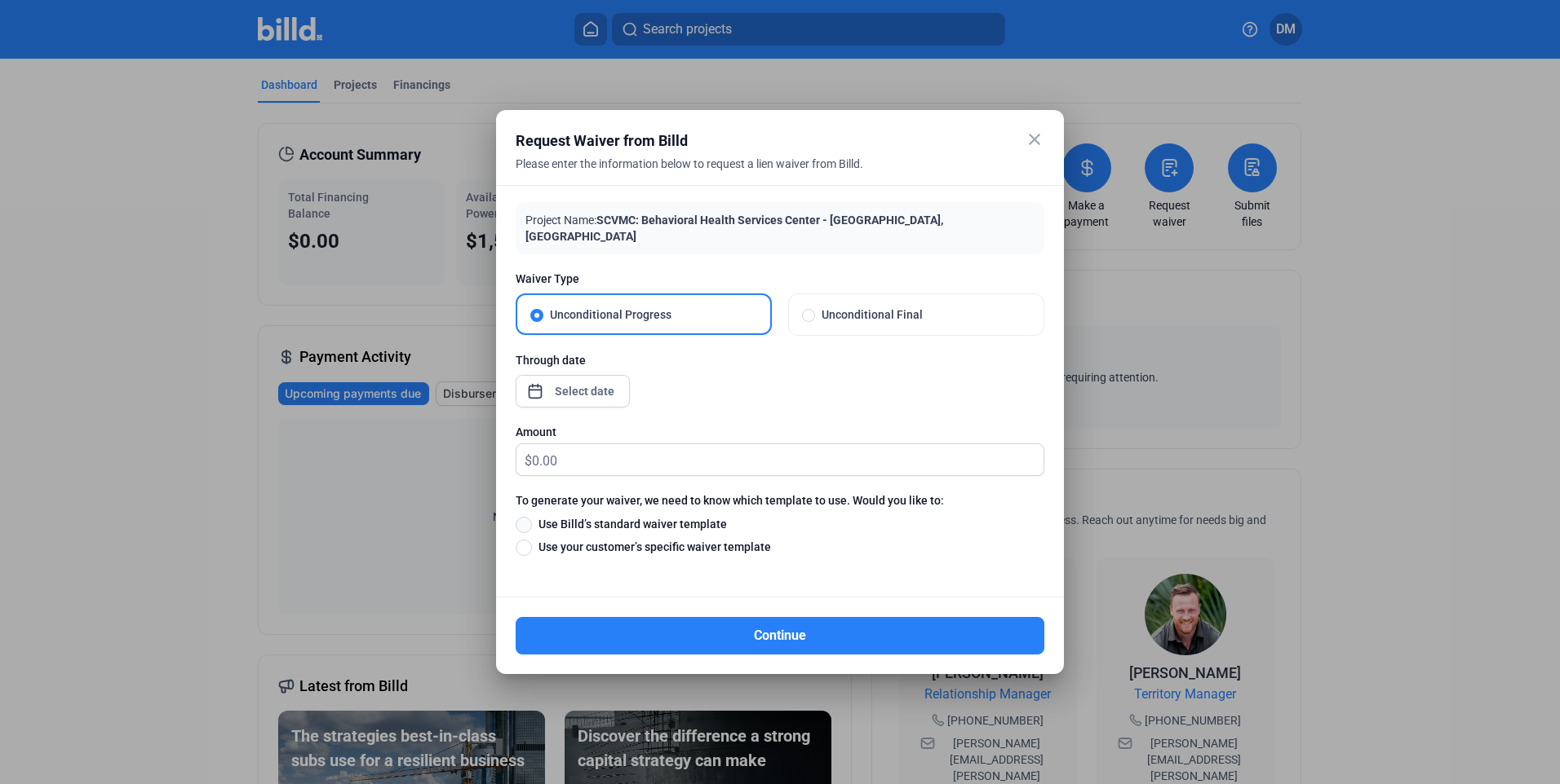
click at [525, 517] on span at bounding box center [523, 525] width 17 height 17
click at [525, 515] on input "Use Billd’s standard waiver template" at bounding box center [523, 524] width 17 height 18
radio input "true"
click at [565, 459] on input "text" at bounding box center [787, 460] width 511 height 32
type input "0"
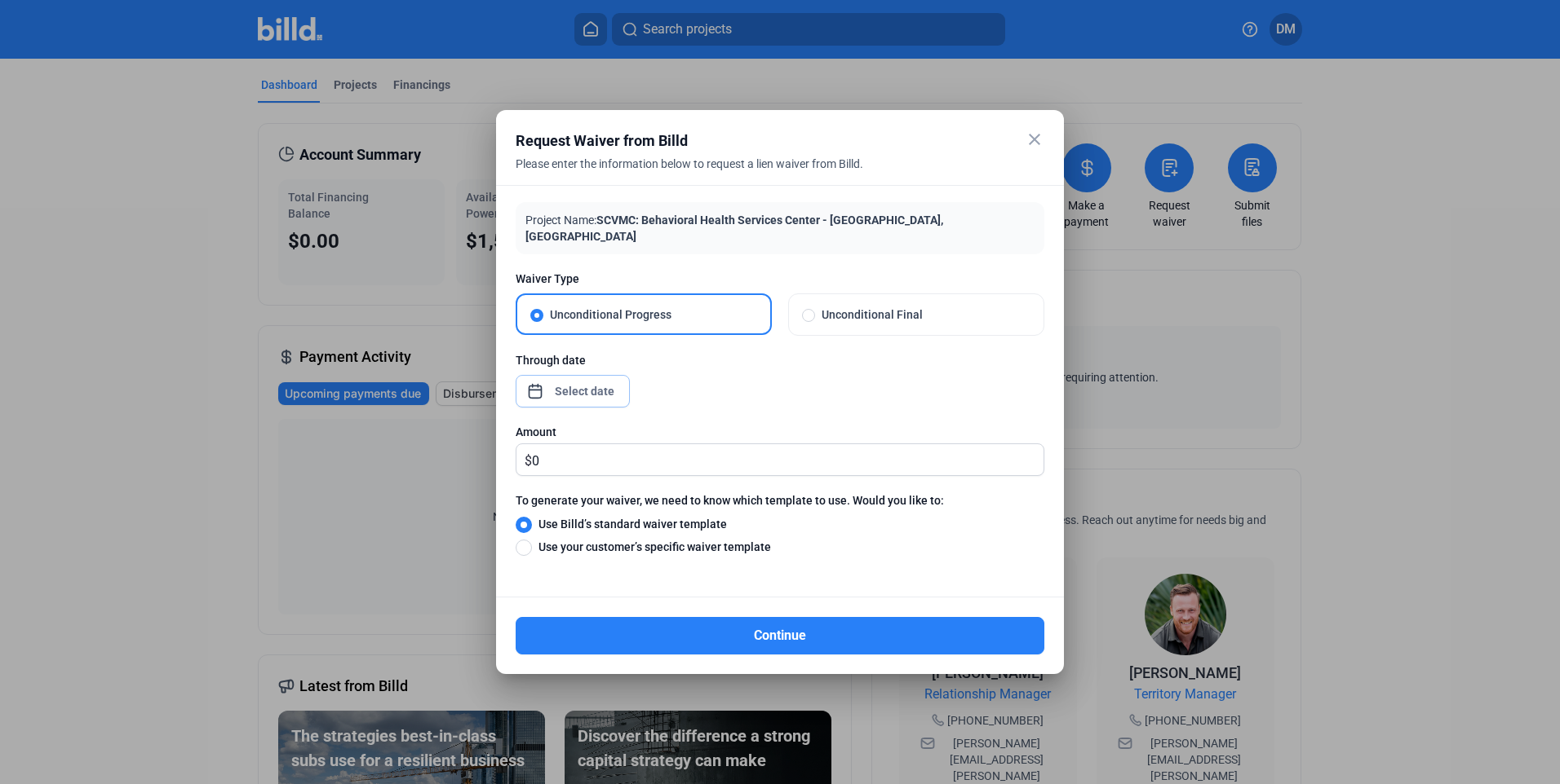
click at [572, 381] on div "close Request Waiver from Billd Please enter the information below to request a…" at bounding box center [780, 392] width 1560 height 784
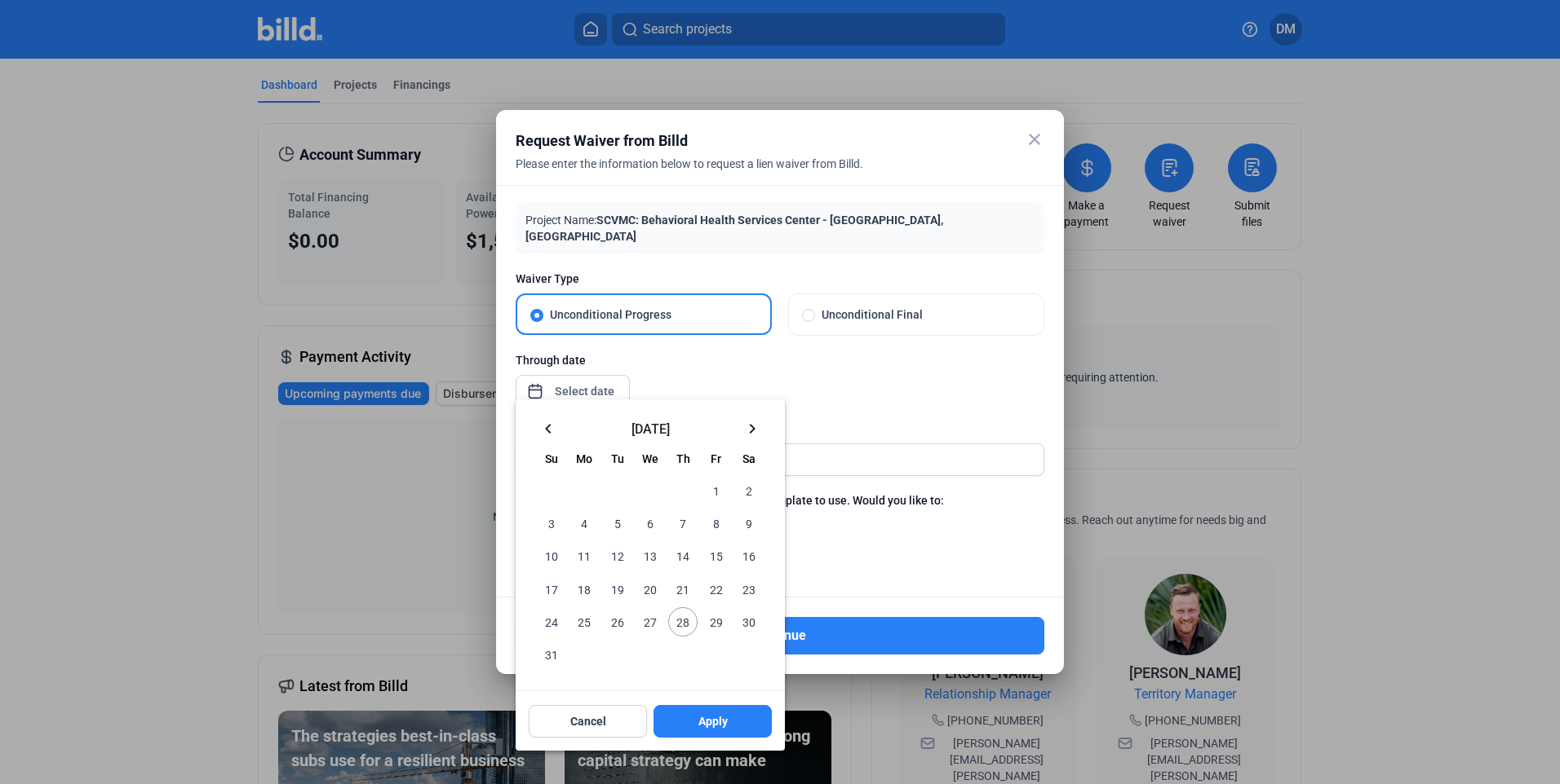
click at [548, 649] on span "31" at bounding box center [551, 654] width 29 height 29
click at [705, 724] on span "Apply" at bounding box center [713, 722] width 29 height 17
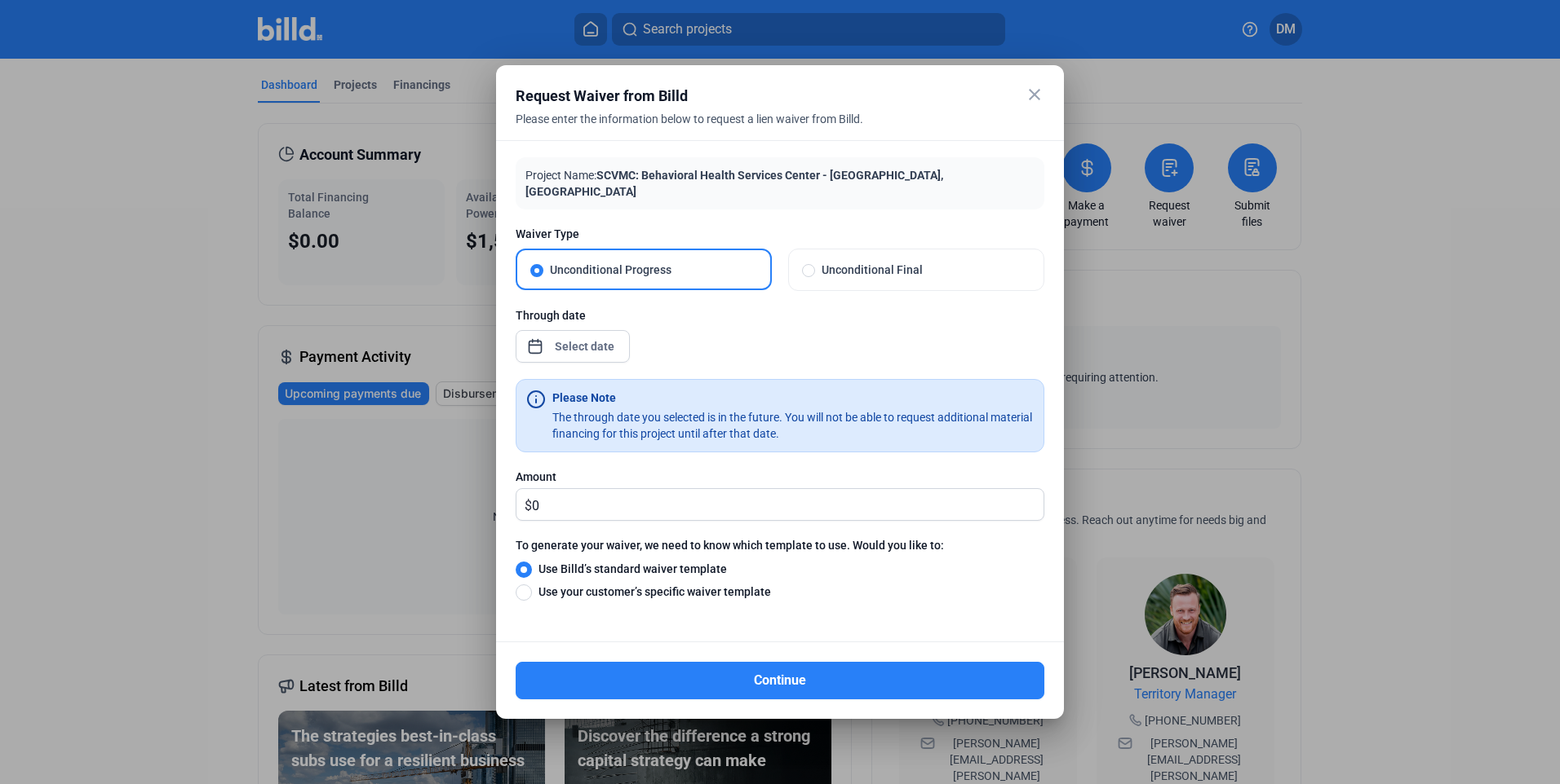
click at [1029, 104] on mat-icon "close" at bounding box center [1034, 95] width 20 height 20
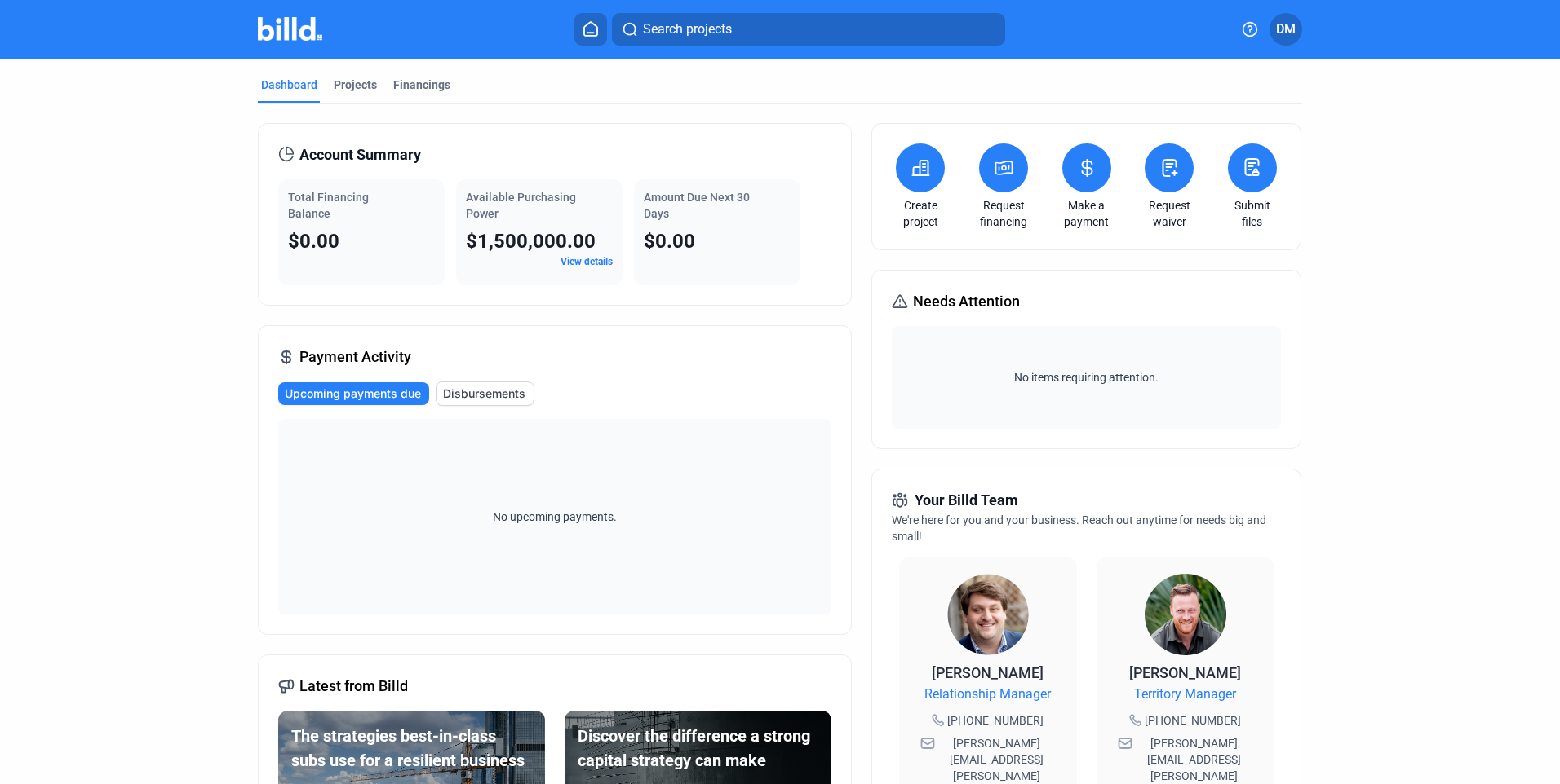
drag, startPoint x: 1510, startPoint y: 0, endPoint x: 1207, endPoint y: 69, distance: 310.8
click at [1207, 69] on mat-tab-group "Dashboard Projects Financings Account Summary Total Financing Balance $0.00 Ava…" at bounding box center [780, 629] width 1044 height 1141
click at [1295, 39] on button "DM" at bounding box center [1285, 28] width 32 height 32
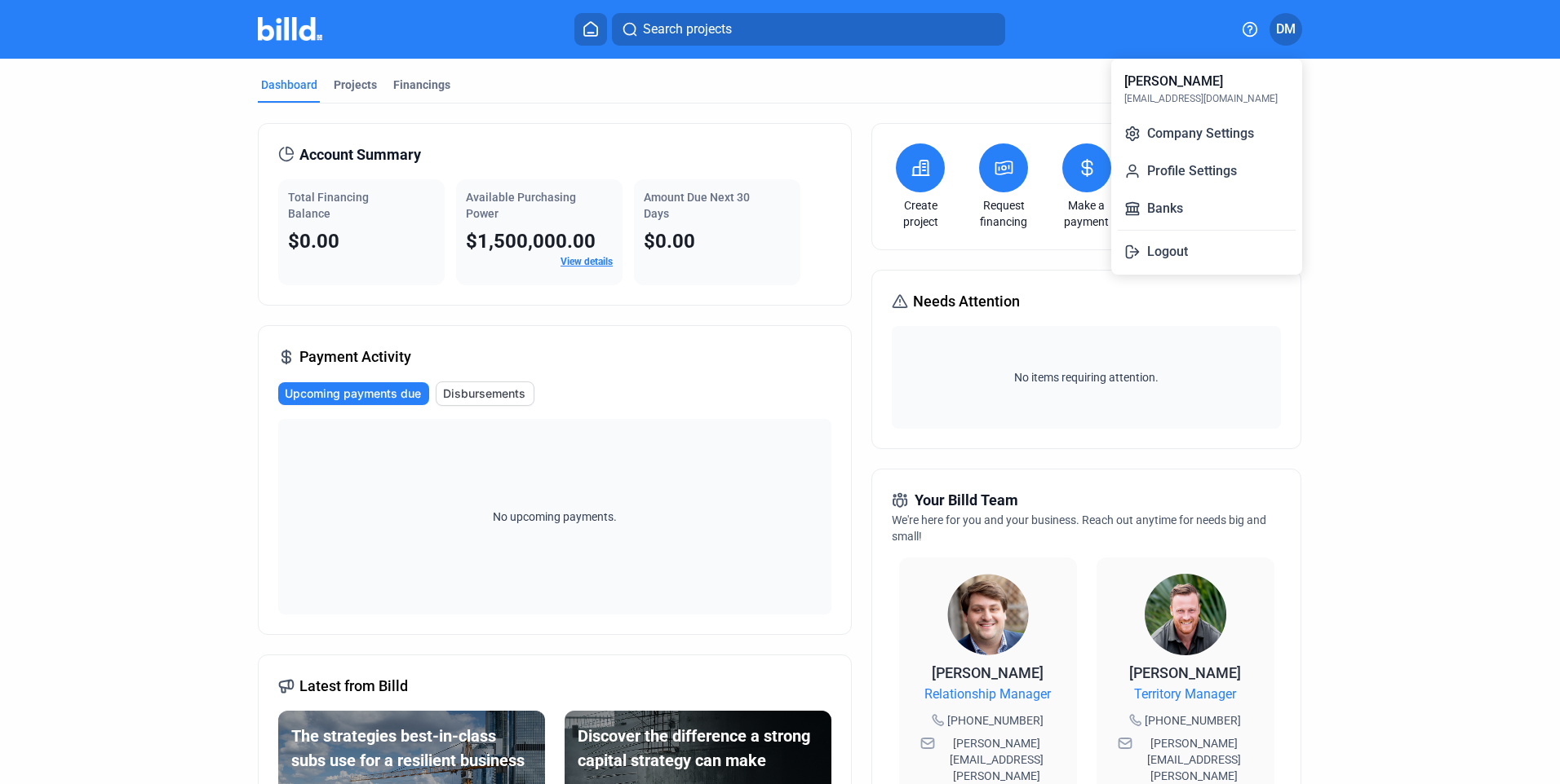
click at [1171, 246] on button "Logout" at bounding box center [1206, 252] width 178 height 32
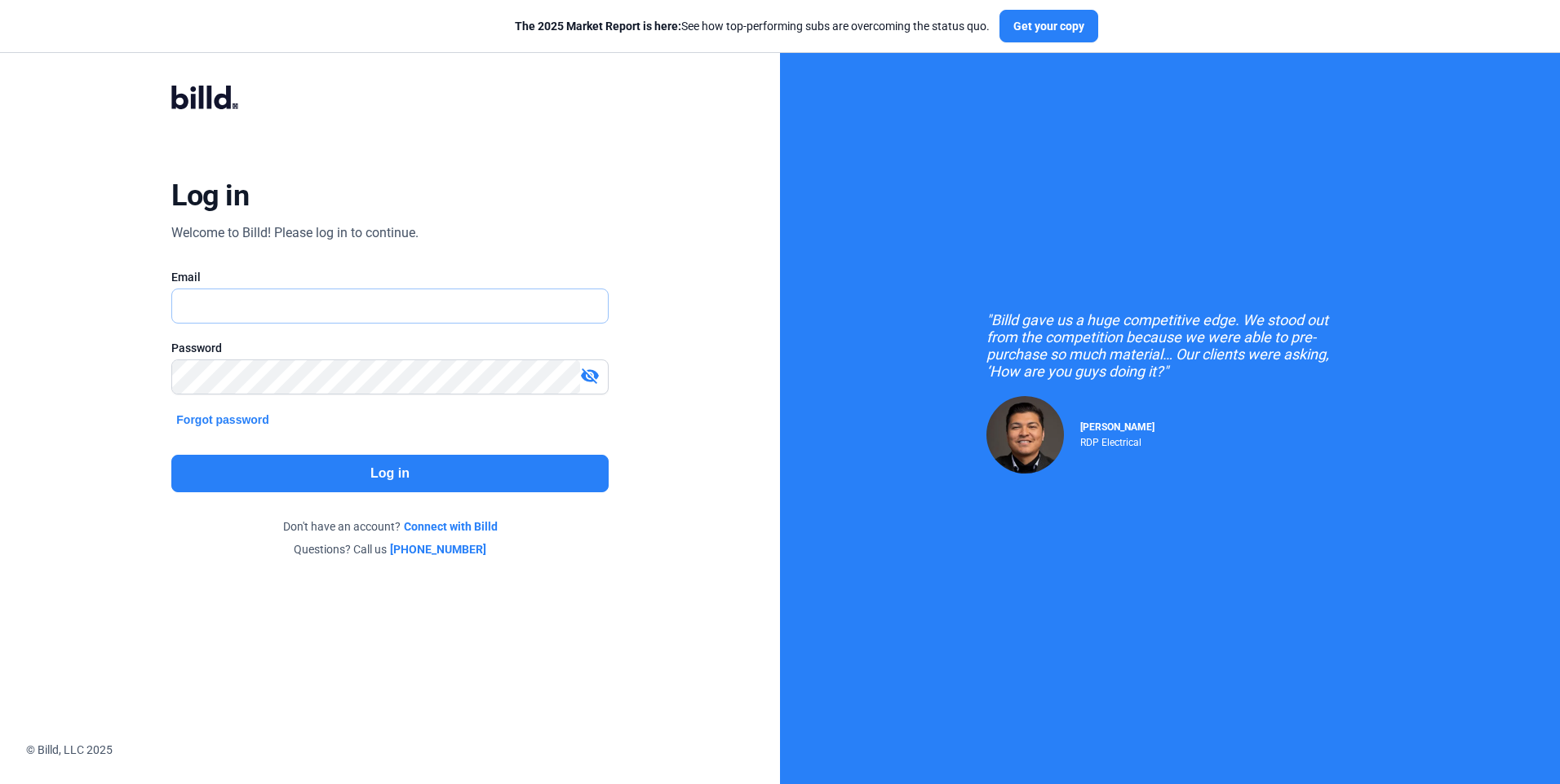
type input "[EMAIL_ADDRESS][DOMAIN_NAME]"
click at [588, 375] on mat-icon "visibility_off" at bounding box center [589, 375] width 20 height 20
click at [675, 357] on div "Log in Welcome to Billd! Please log in to continue. Email [EMAIL_ADDRESS][DOMAI…" at bounding box center [389, 322] width 780 height 644
